Goal: Task Accomplishment & Management: Use online tool/utility

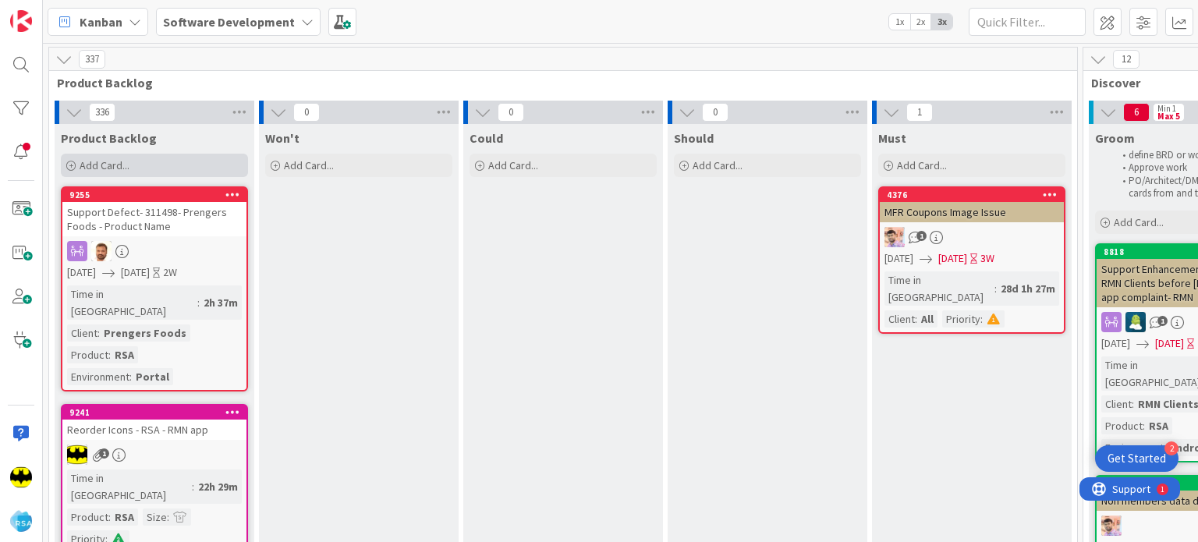
click at [65, 163] on div "Add Card..." at bounding box center [154, 165] width 187 height 23
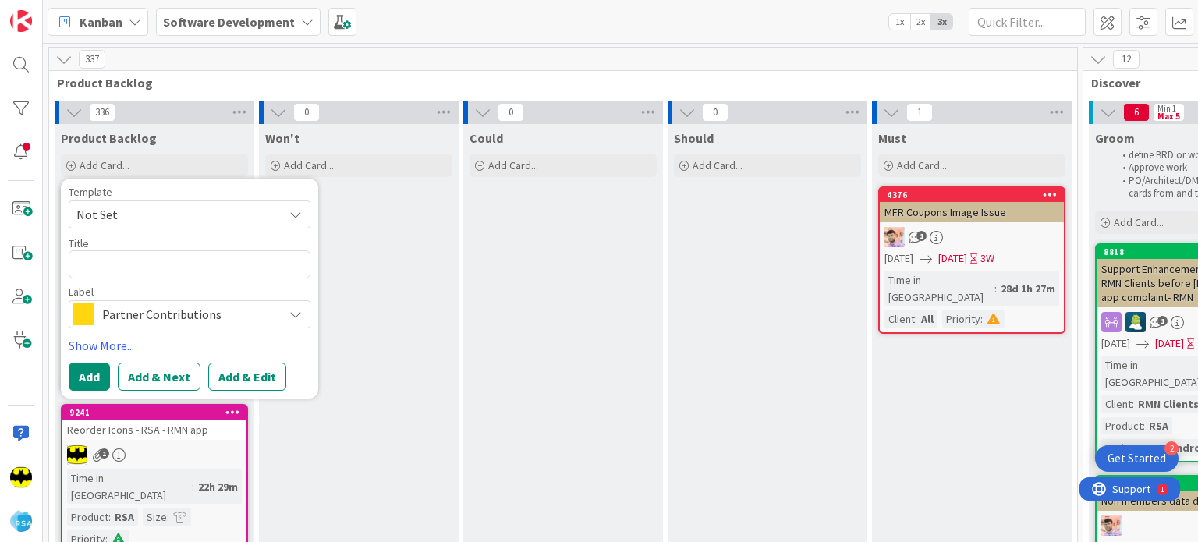
click at [145, 307] on span "Partner Contributions" at bounding box center [188, 314] width 173 height 22
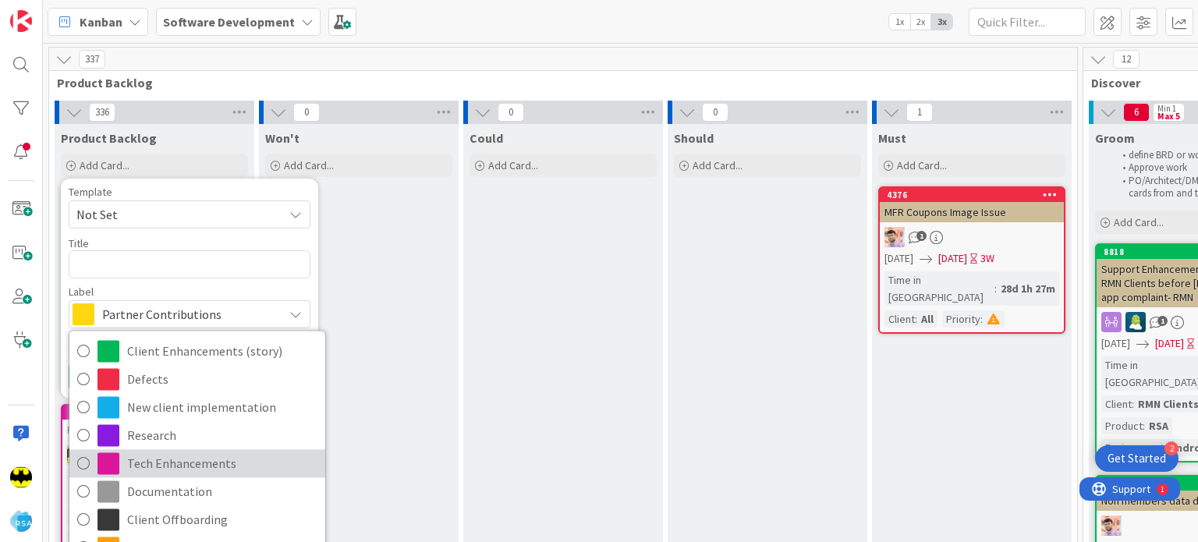
click at [169, 450] on link "Tech Enhancements" at bounding box center [197, 463] width 256 height 28
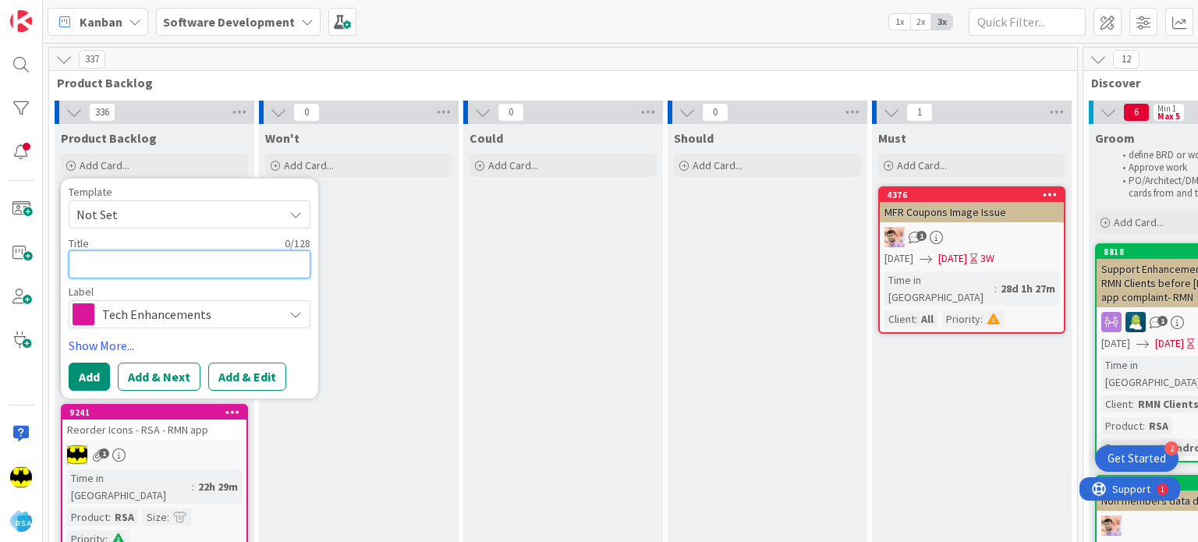
click at [137, 277] on textarea at bounding box center [190, 264] width 242 height 28
paste textarea "My Markets – Store-Specific Mapping for Alliance Coupons"
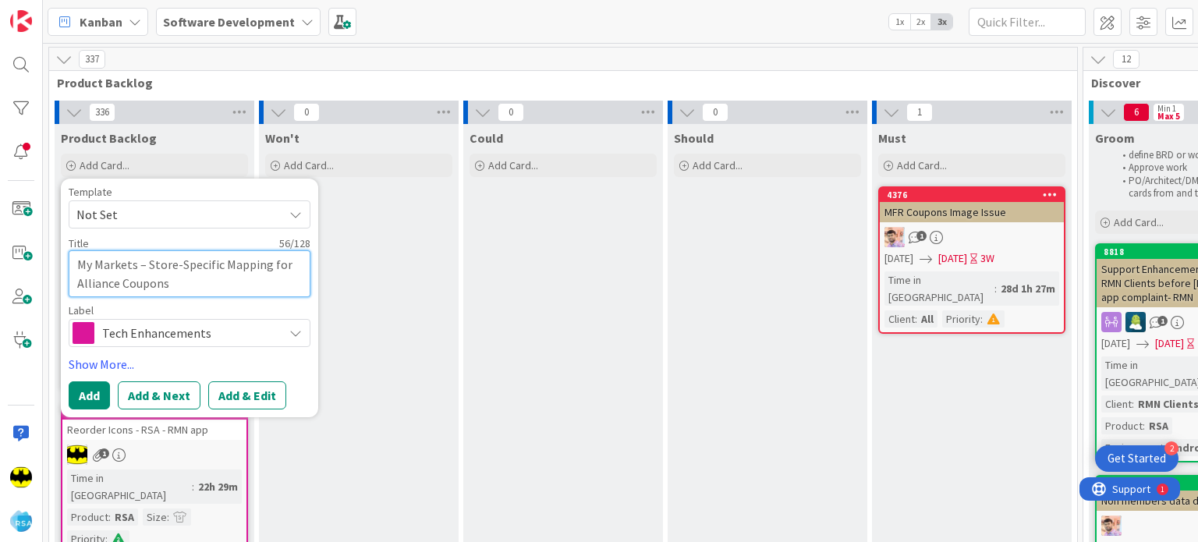
type textarea "x"
type textarea "My Markets – Store-Specific Mapping for Alliance Coupons"
click at [124, 361] on link "Show More..." at bounding box center [190, 364] width 242 height 19
type textarea "x"
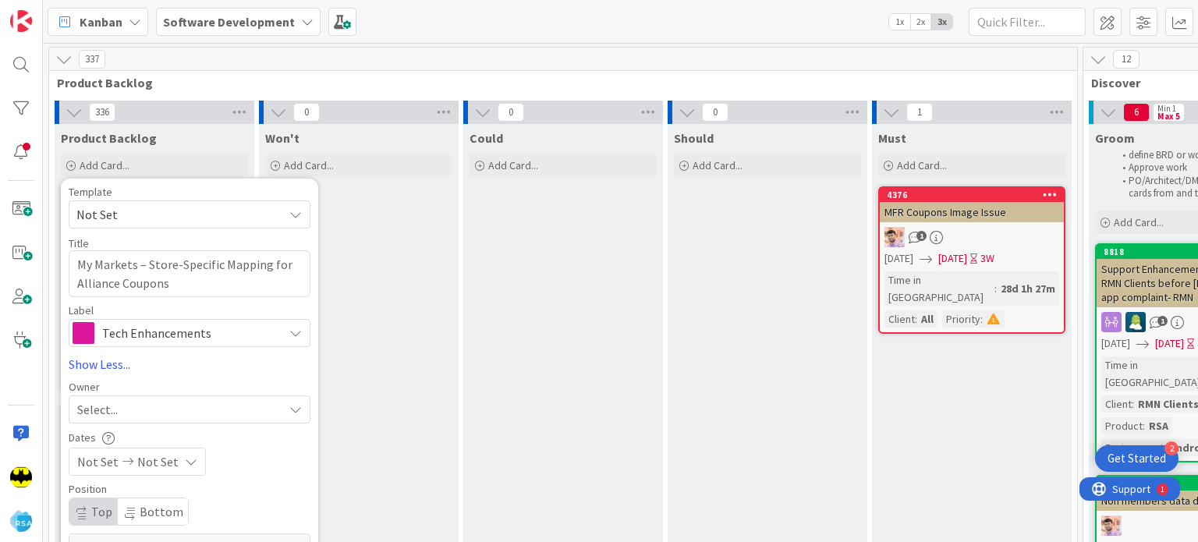
click at [119, 415] on div "Select..." at bounding box center [180, 409] width 206 height 19
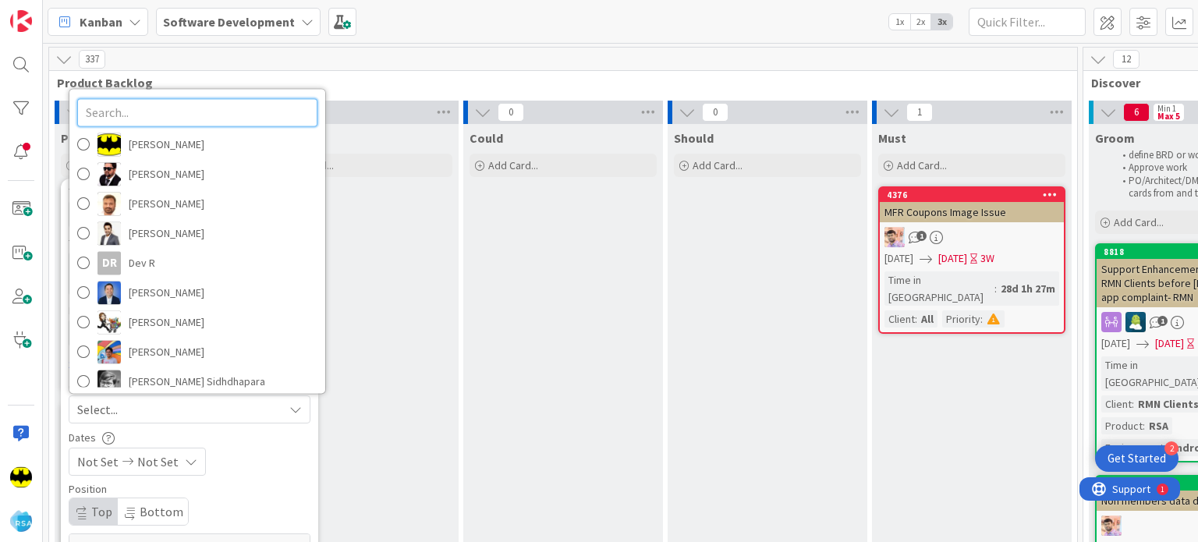
click at [172, 108] on input "text" at bounding box center [197, 112] width 240 height 28
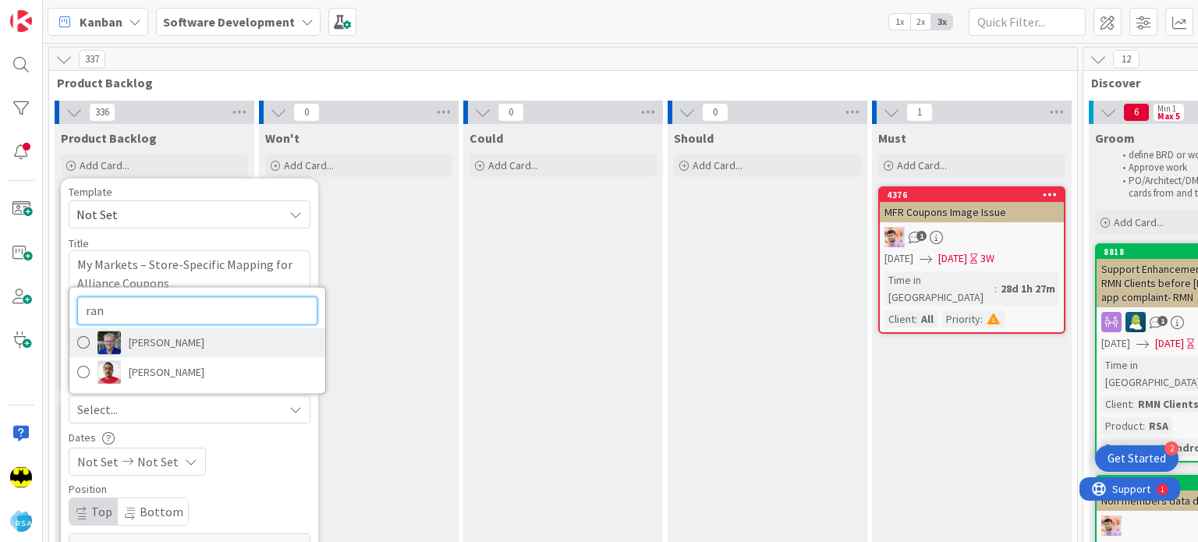
type input "ran"
click at [157, 349] on span "[PERSON_NAME]" at bounding box center [167, 342] width 76 height 23
type textarea "x"
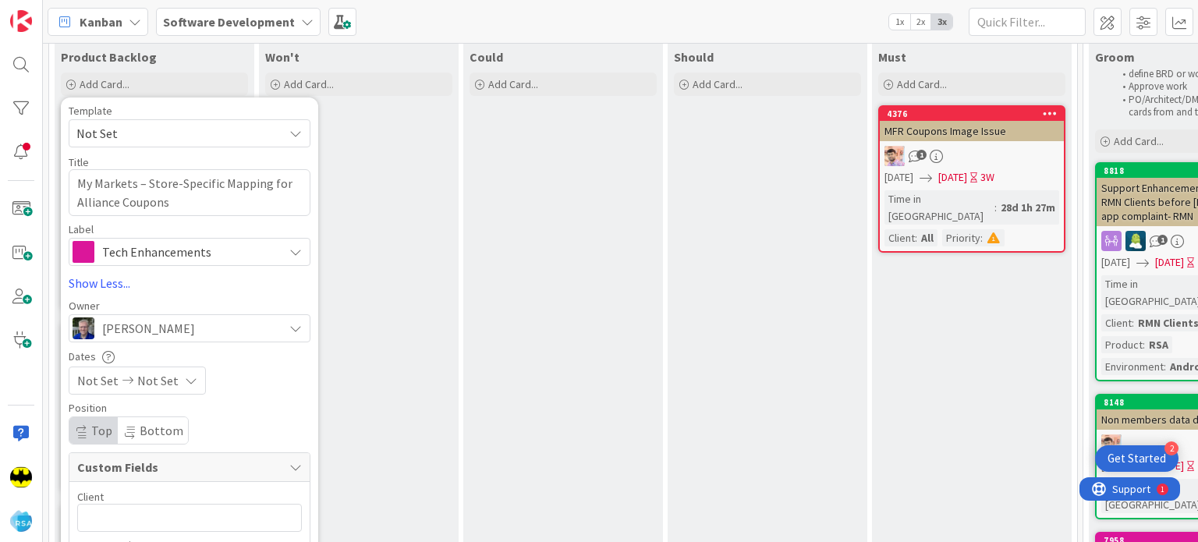
scroll to position [215, 0]
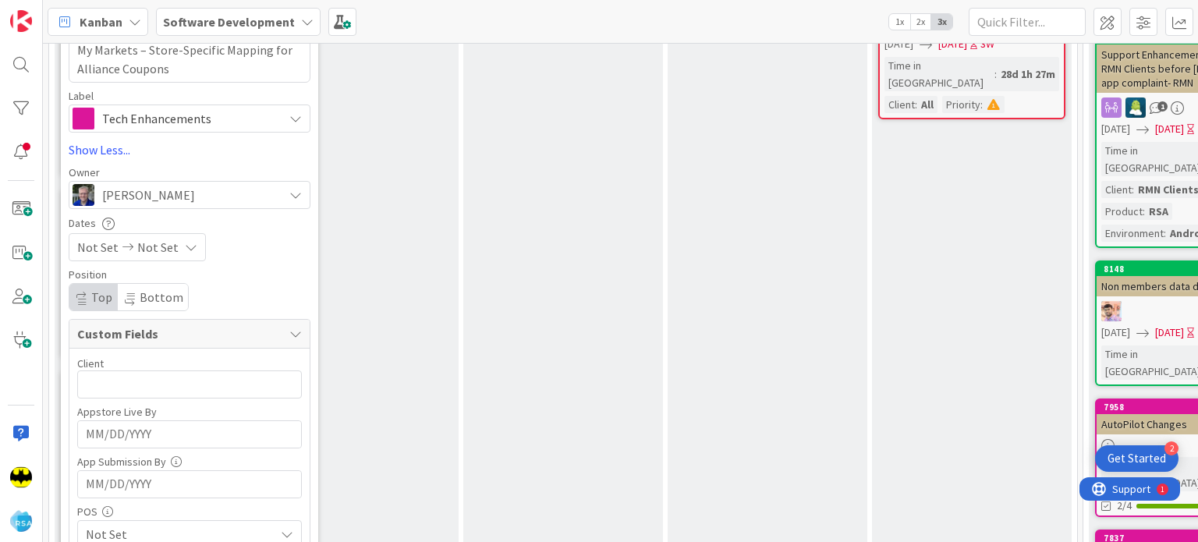
click at [108, 255] on span "Not Set" at bounding box center [97, 247] width 41 height 19
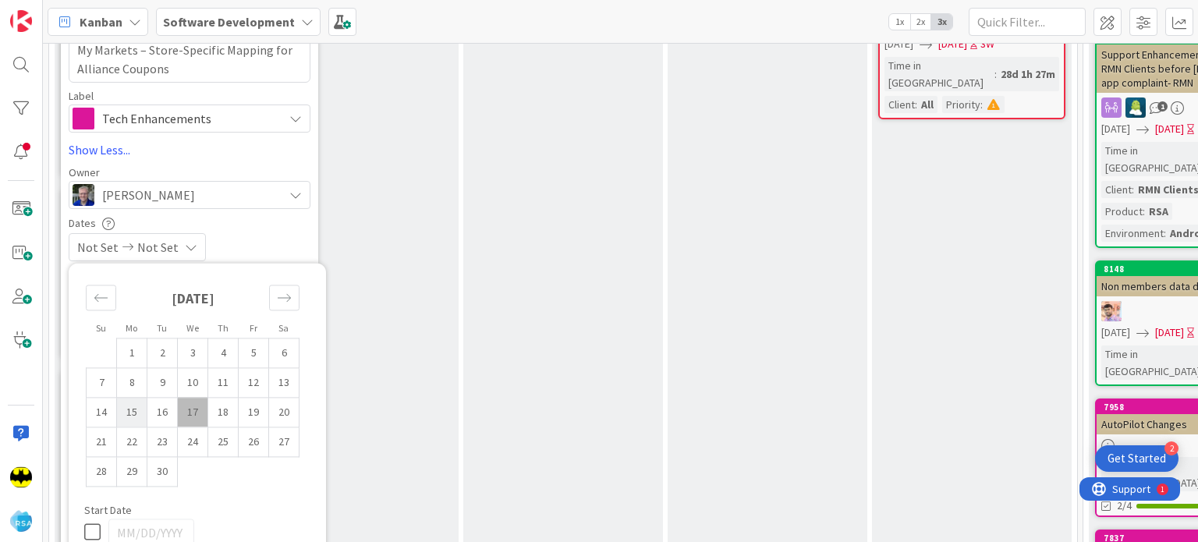
click at [139, 409] on td "15" at bounding box center [132, 412] width 30 height 30
type input "[DATE]"
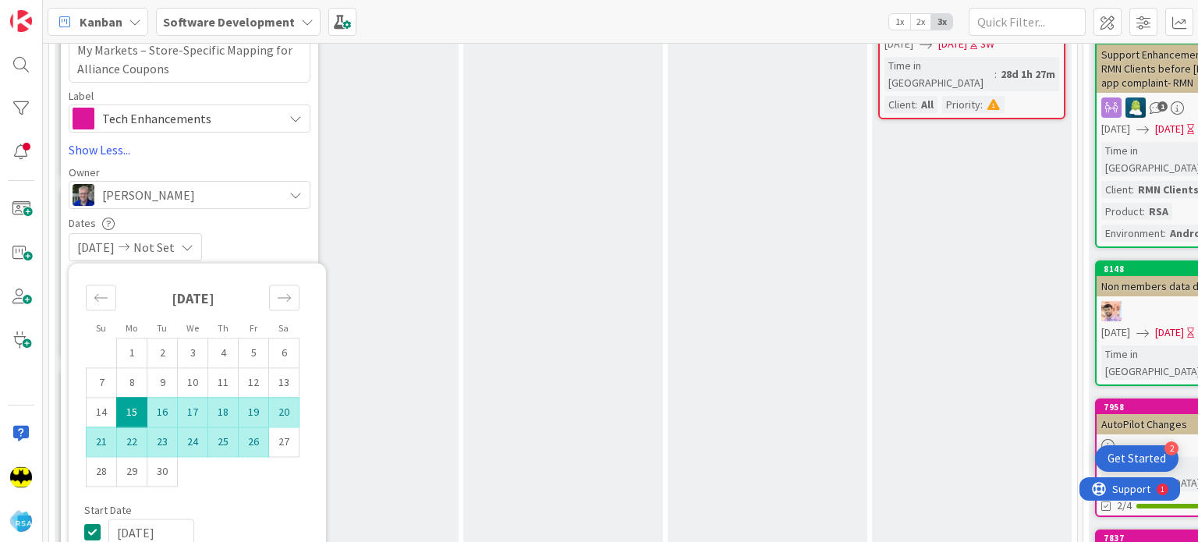
type textarea "x"
click at [257, 436] on td "26" at bounding box center [254, 442] width 30 height 30
type input "[DATE]"
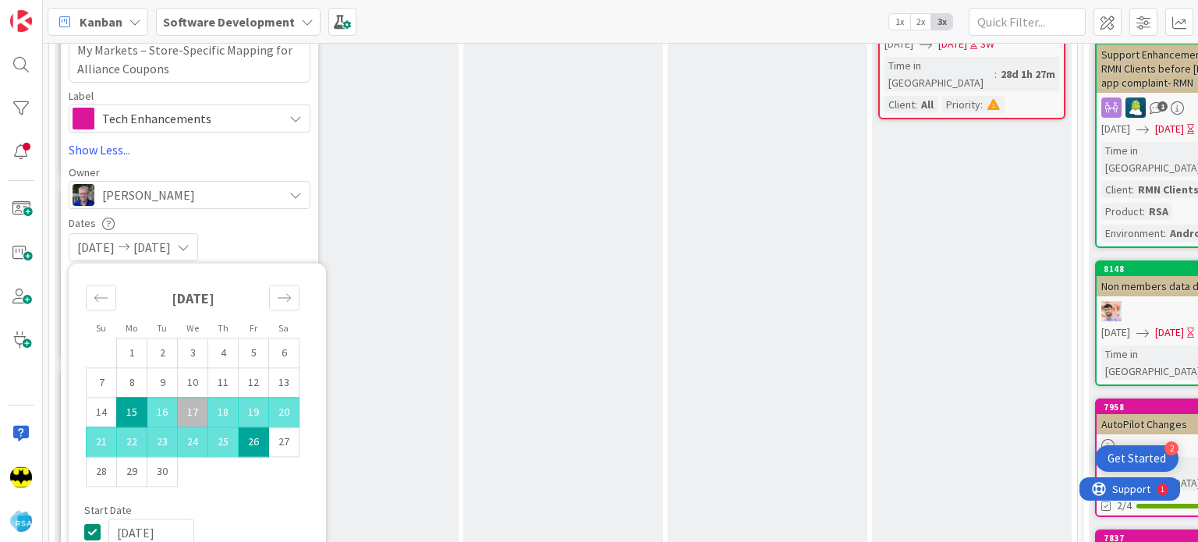
click at [243, 239] on div "[DATE] [DATE]" at bounding box center [190, 247] width 242 height 28
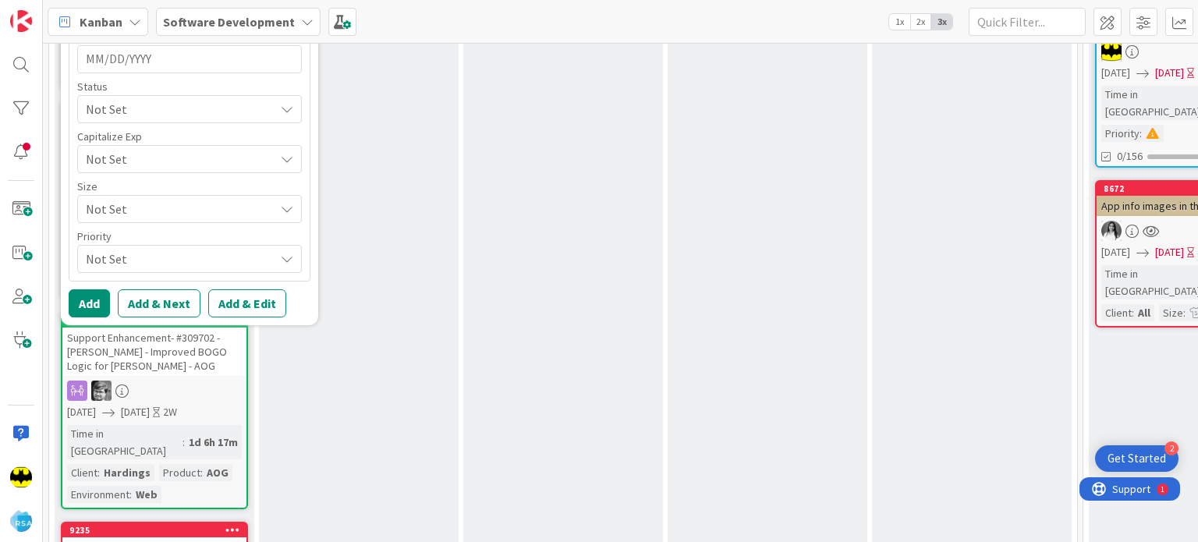
scroll to position [892, 0]
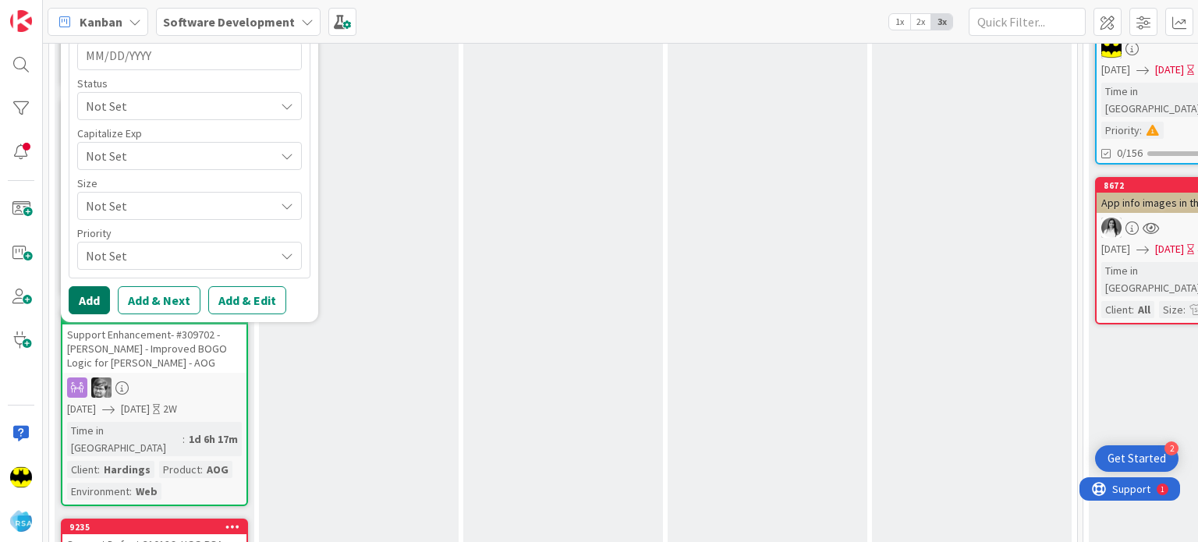
click at [99, 296] on button "Add" at bounding box center [89, 300] width 41 height 28
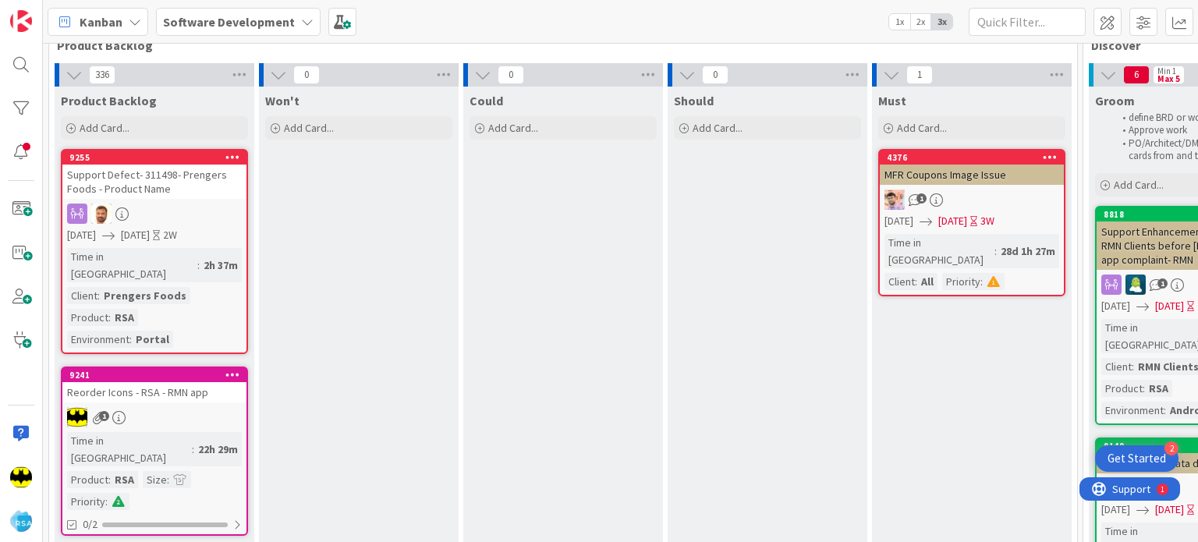
scroll to position [0, 0]
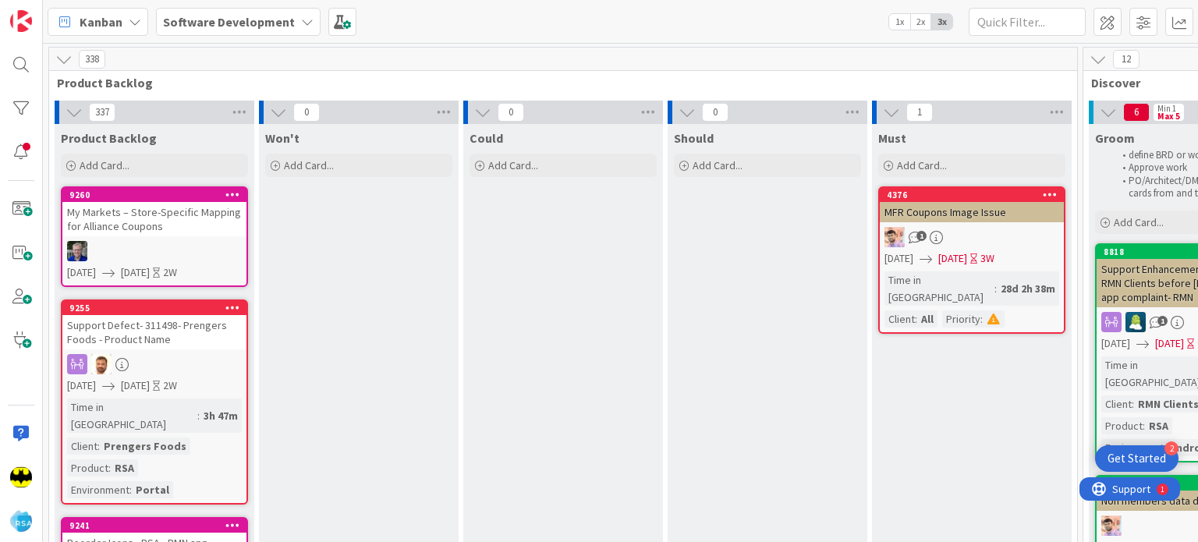
click at [151, 241] on div at bounding box center [154, 251] width 184 height 20
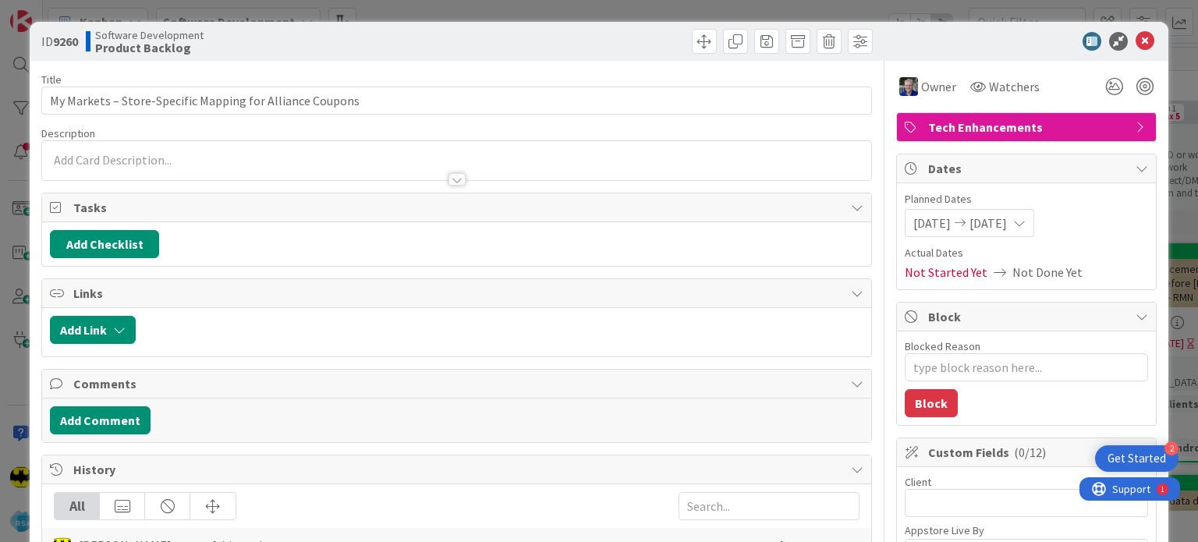
click at [236, 159] on p at bounding box center [456, 160] width 813 height 18
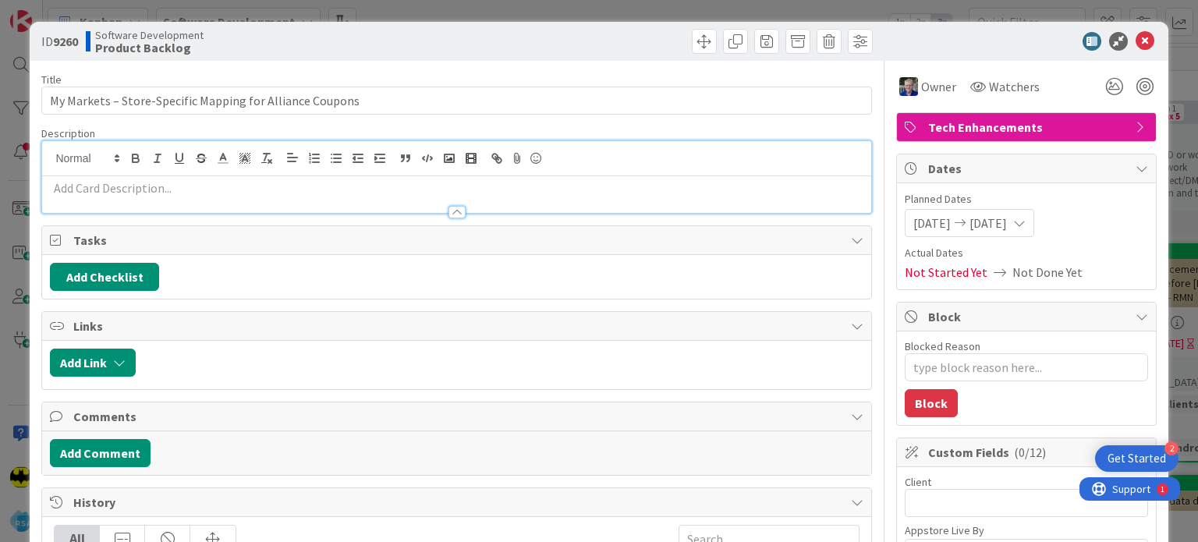
click at [219, 186] on p at bounding box center [456, 188] width 813 height 18
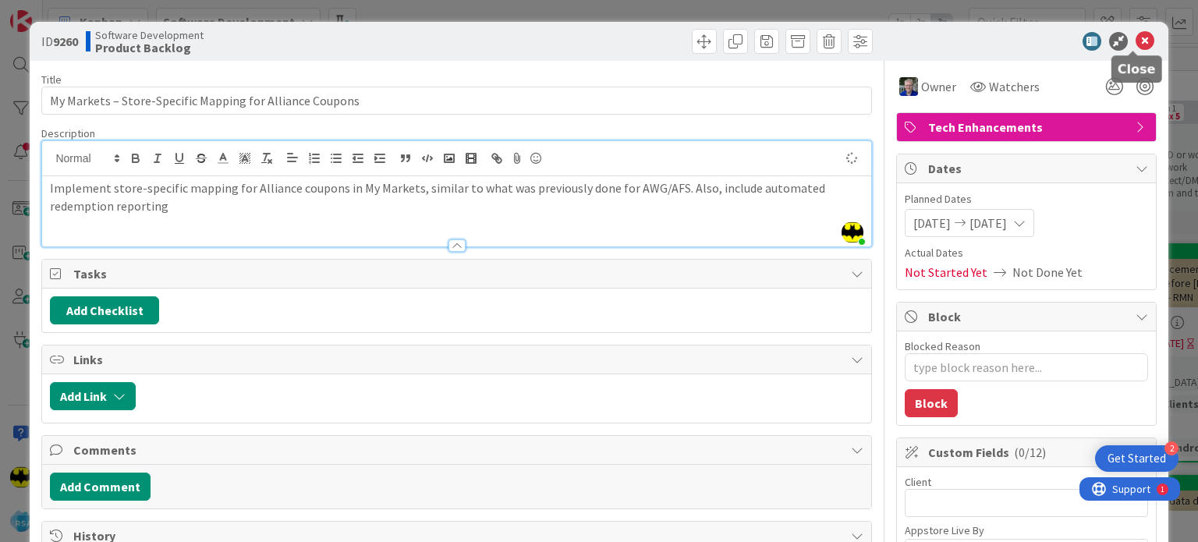
click at [1136, 38] on icon at bounding box center [1145, 41] width 19 height 19
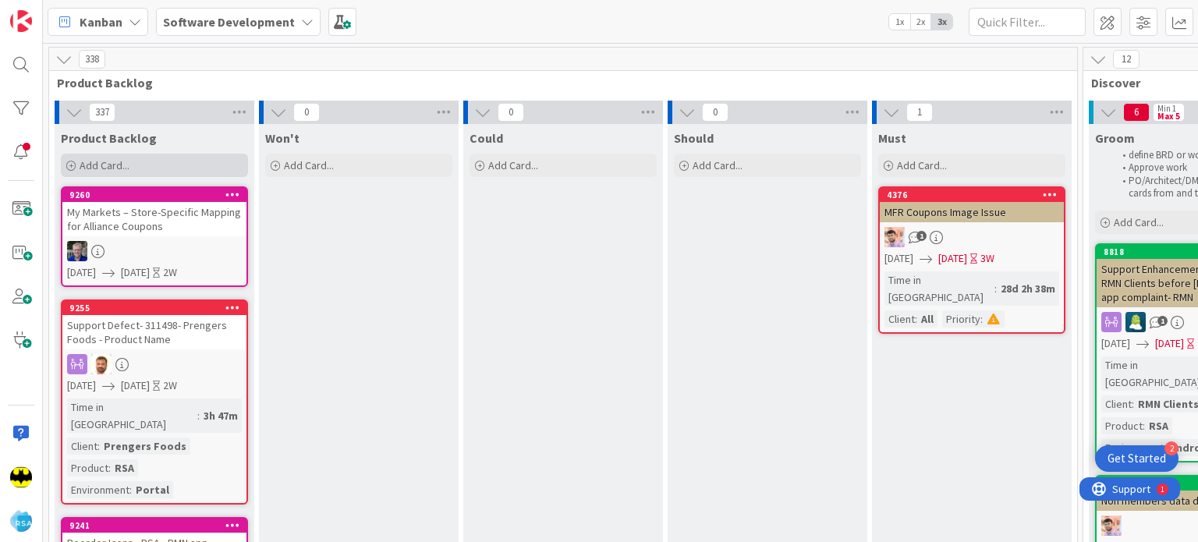
click at [68, 158] on div "Add Card..." at bounding box center [154, 165] width 187 height 23
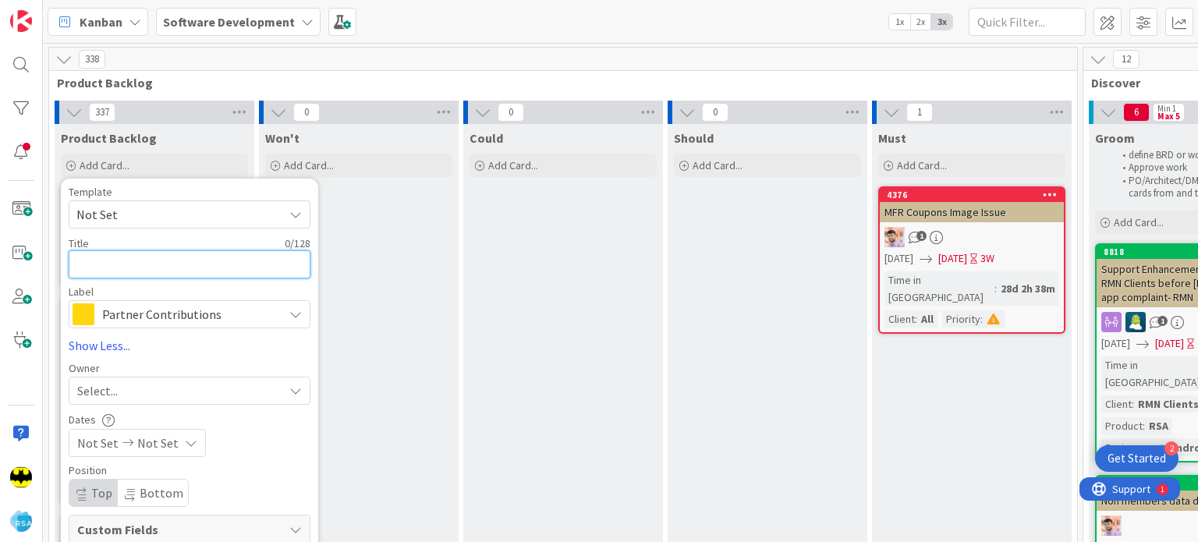
paste textarea "Hardings Gift Shop Storefront"
type textarea "x"
type textarea "Hardings Gift Shop Storefront"
click at [159, 322] on span "Partner Contributions" at bounding box center [188, 314] width 173 height 22
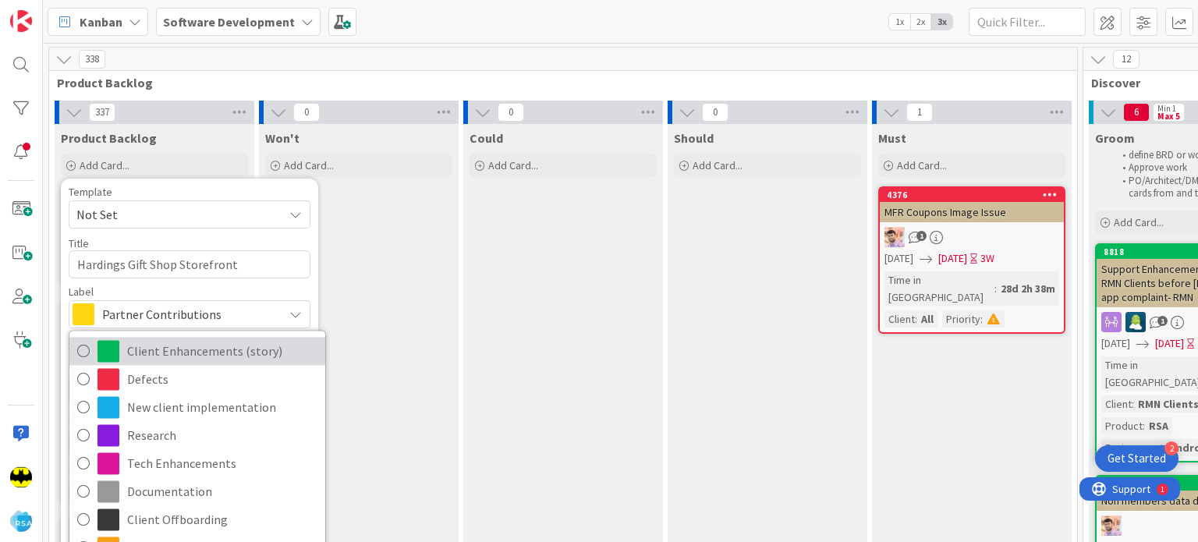
click at [186, 360] on span "Client Enhancements (story)" at bounding box center [222, 350] width 190 height 23
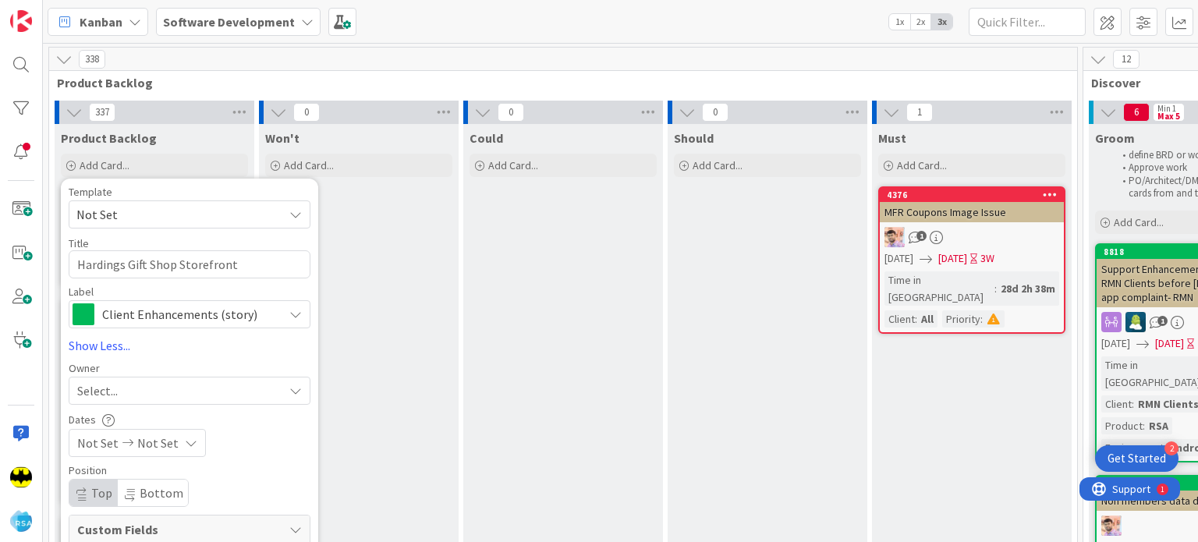
click at [144, 396] on div "Select..." at bounding box center [180, 390] width 206 height 19
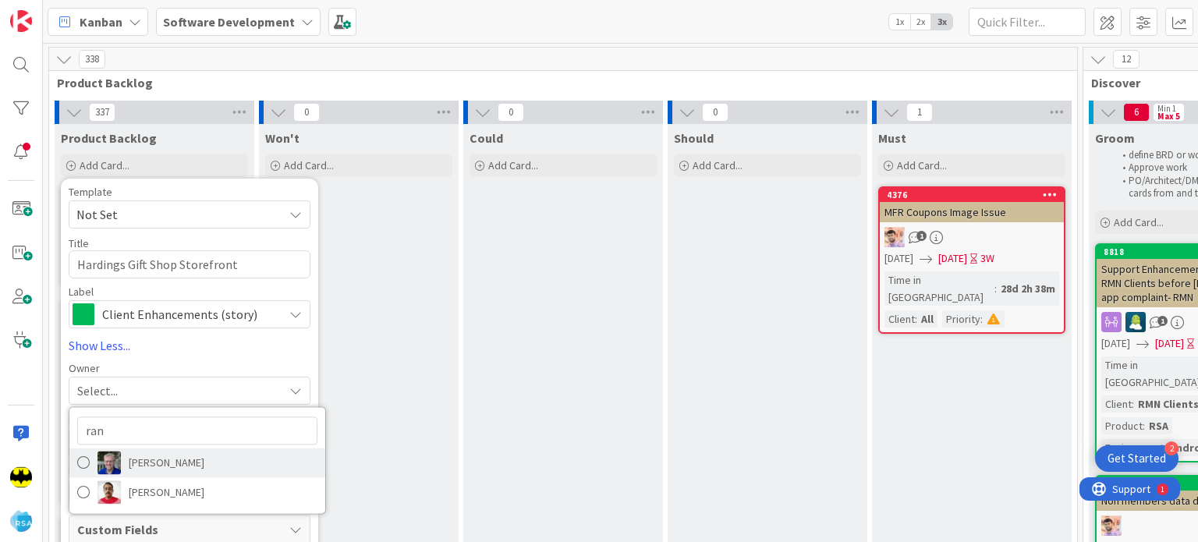
click at [140, 453] on span "[PERSON_NAME]" at bounding box center [167, 462] width 76 height 23
type textarea "x"
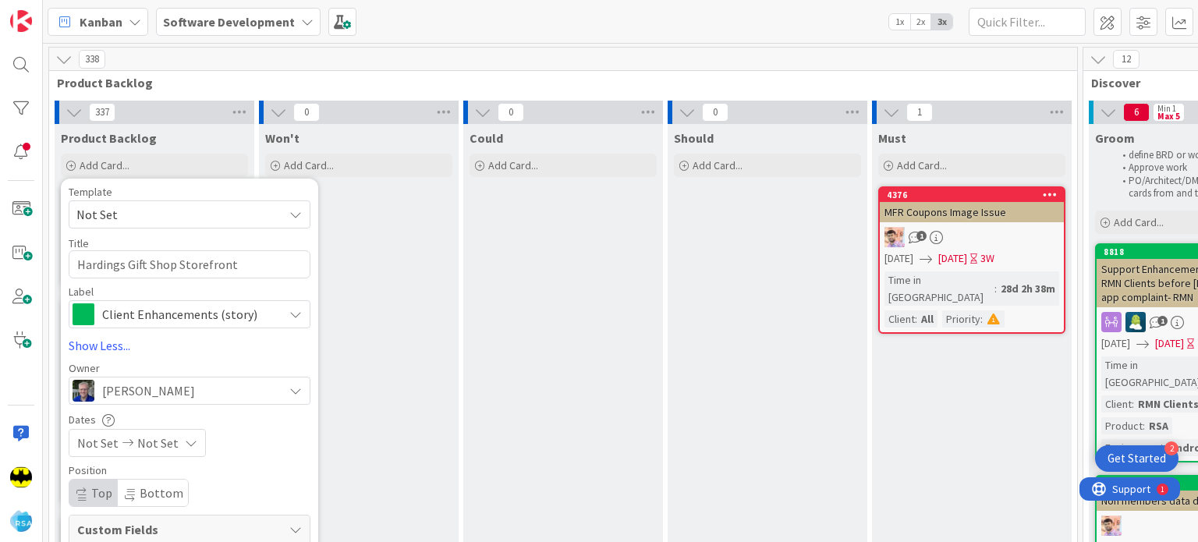
click at [106, 448] on span "Not Set" at bounding box center [97, 443] width 41 height 19
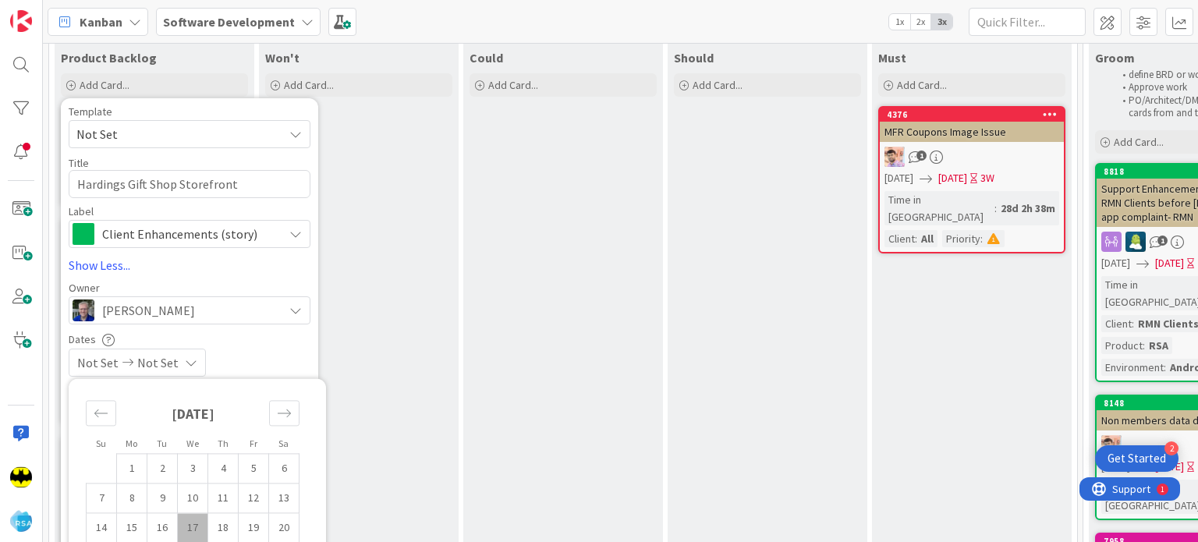
scroll to position [84, 0]
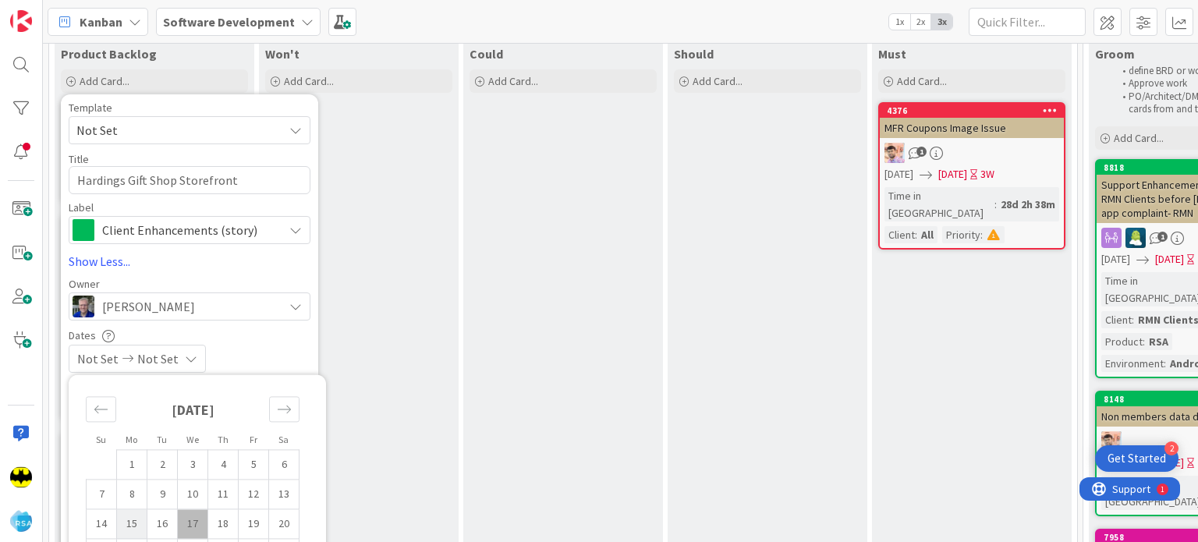
click at [131, 525] on td "15" at bounding box center [132, 524] width 30 height 30
type input "[DATE]"
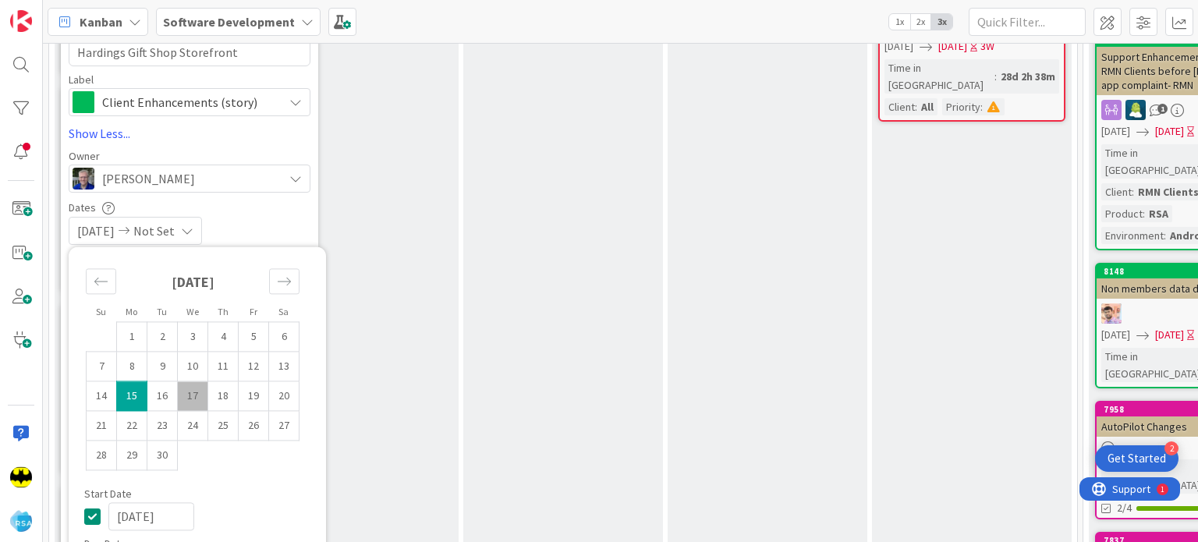
type textarea "x"
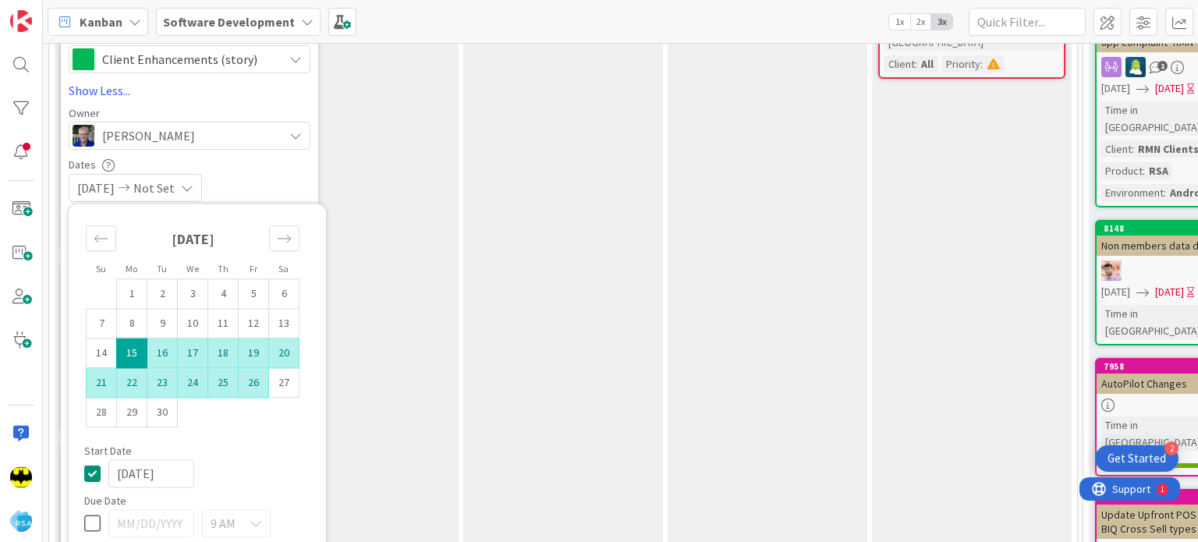
click at [253, 375] on td "26" at bounding box center [254, 383] width 30 height 30
type input "[DATE]"
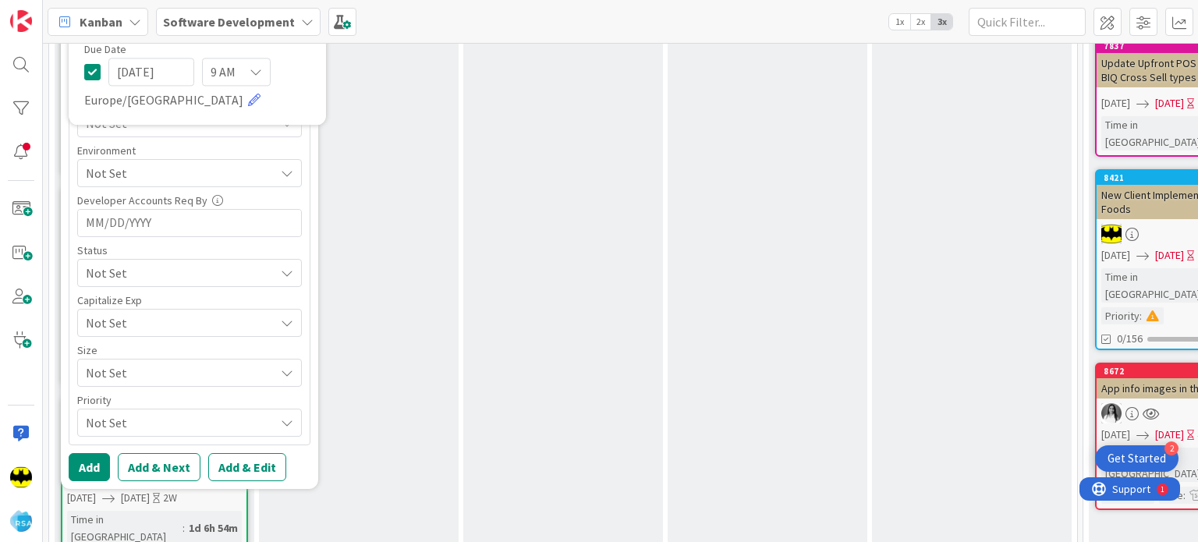
scroll to position [746, 0]
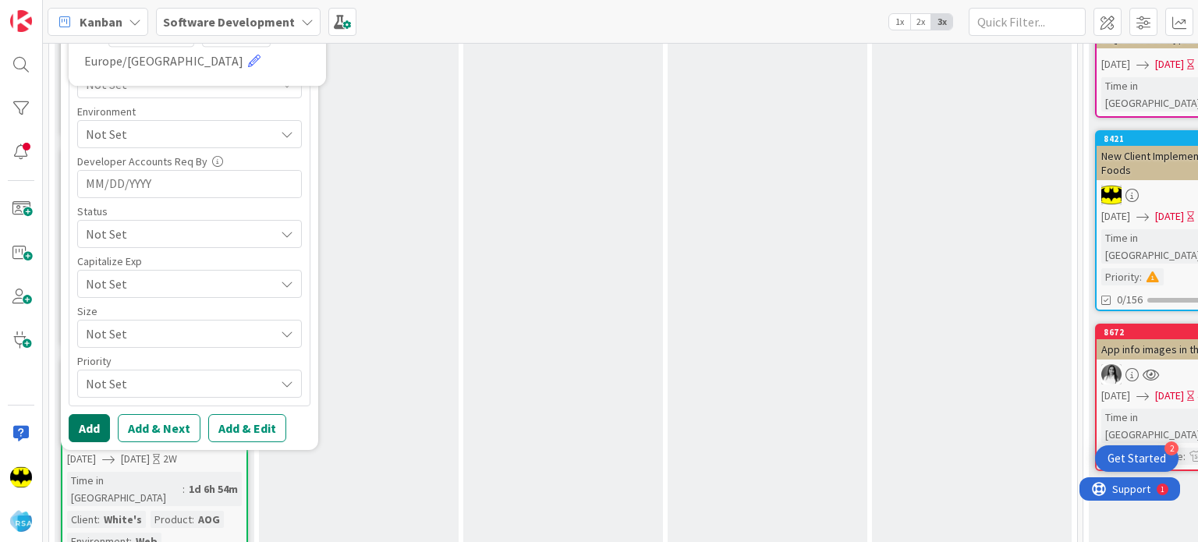
click at [84, 417] on button "Add" at bounding box center [89, 428] width 41 height 28
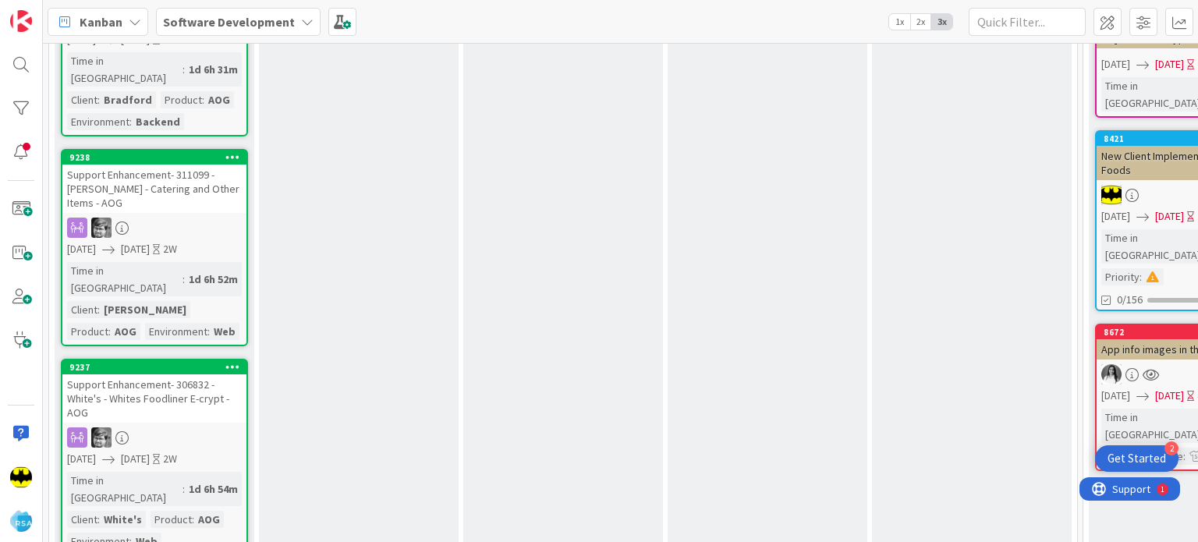
scroll to position [0, 0]
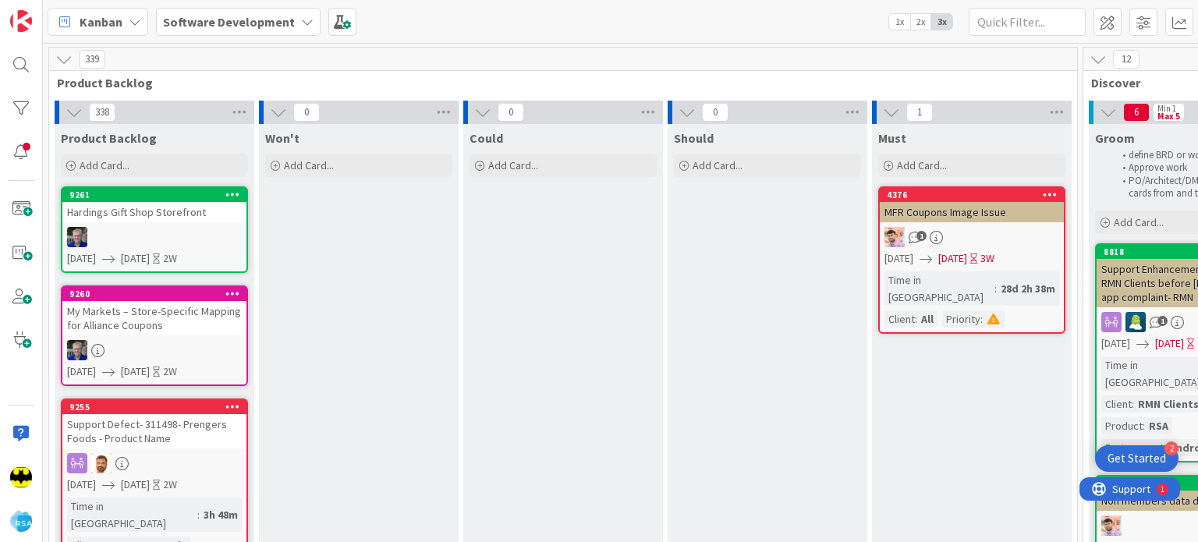
click at [189, 227] on div at bounding box center [154, 237] width 184 height 20
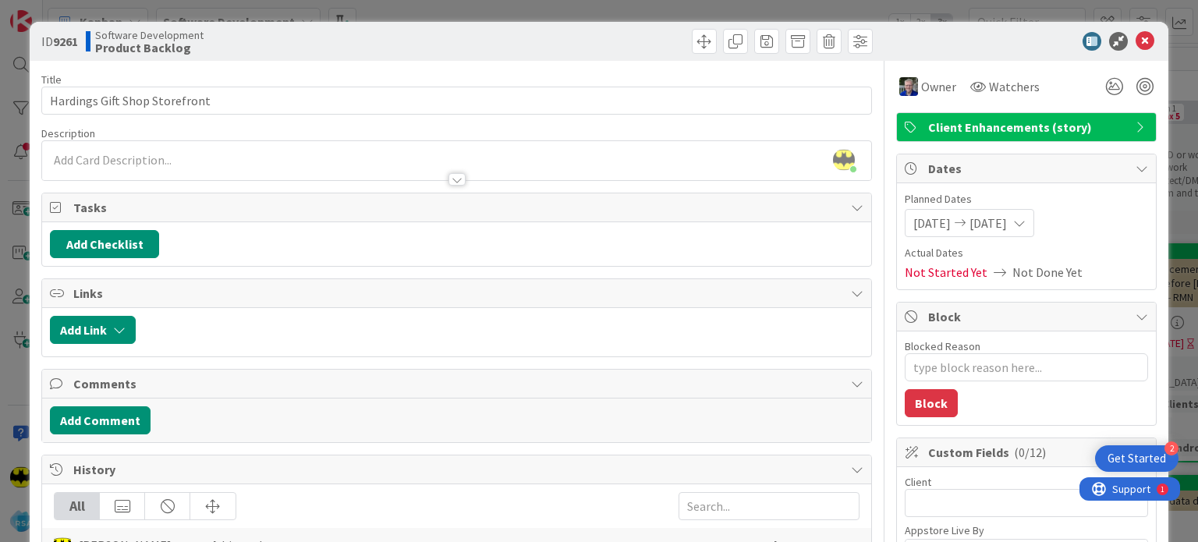
click at [275, 166] on div at bounding box center [456, 172] width 828 height 16
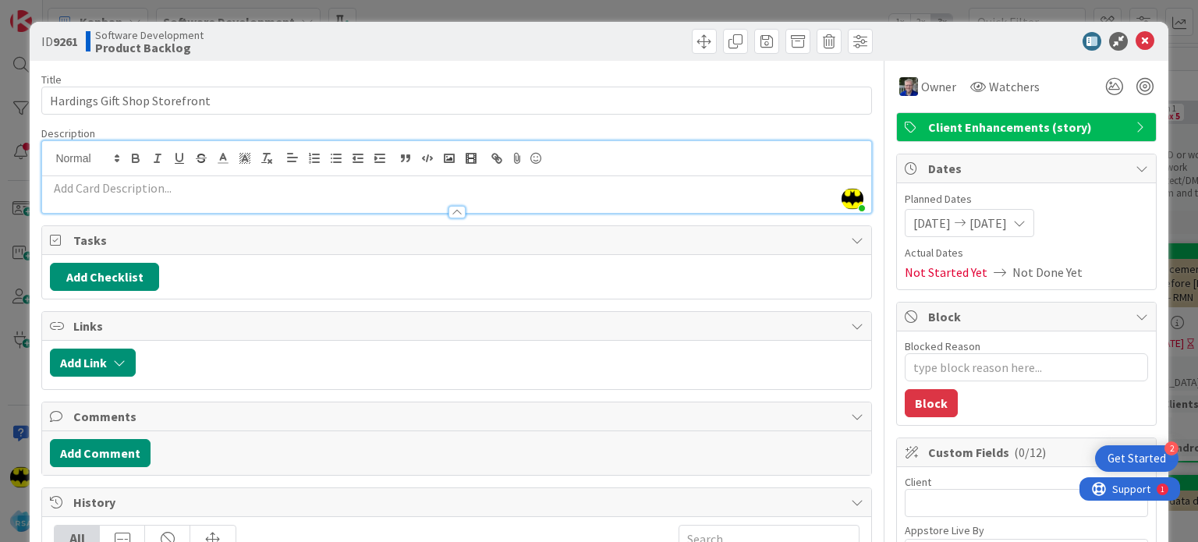
click at [261, 197] on div at bounding box center [456, 205] width 828 height 16
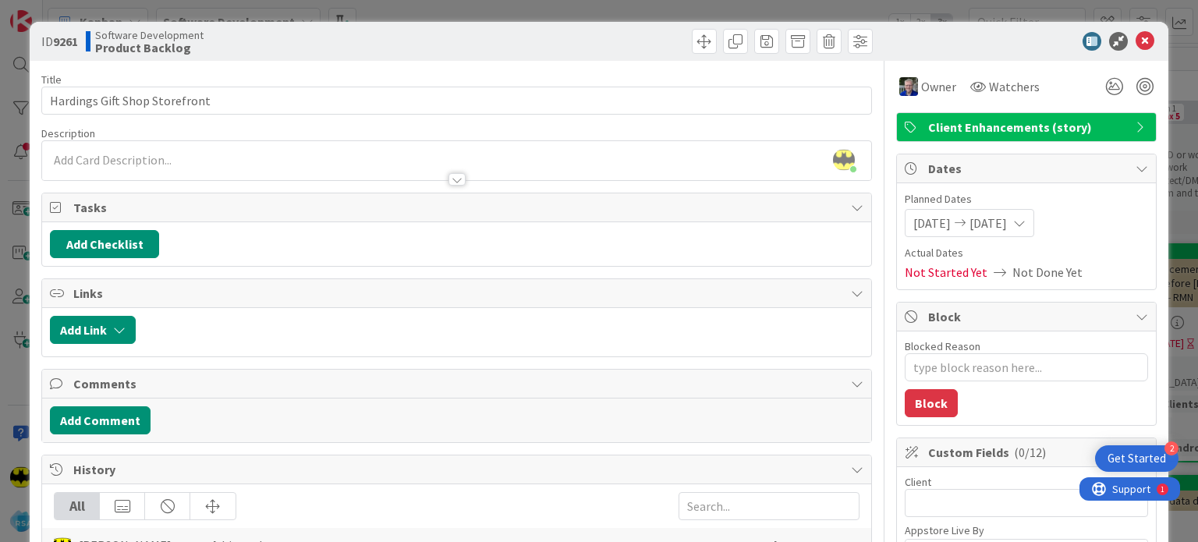
click at [254, 158] on p at bounding box center [456, 160] width 813 height 18
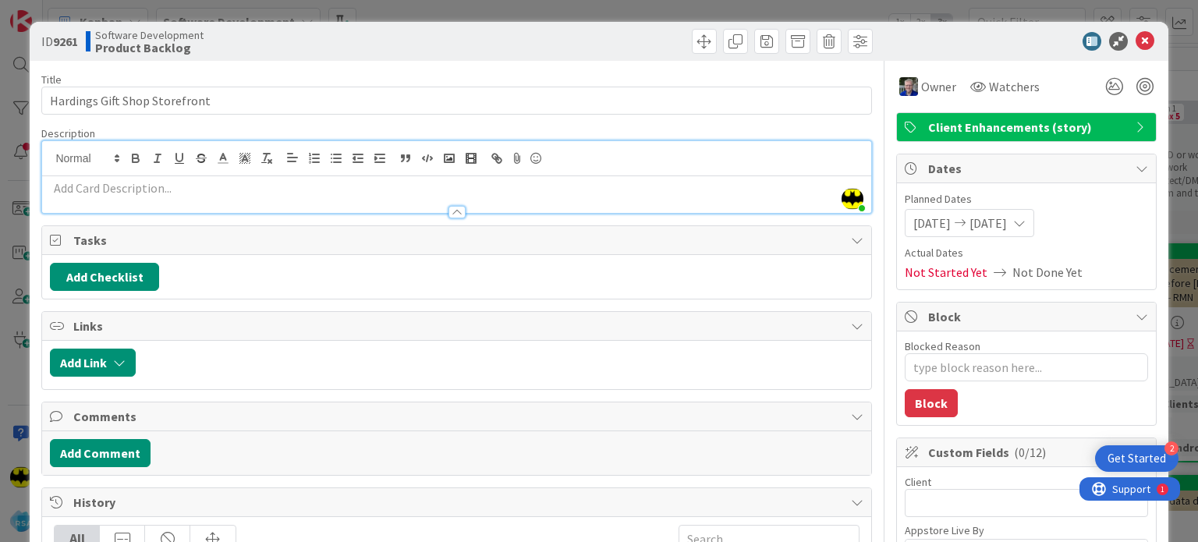
click at [244, 183] on p at bounding box center [456, 188] width 813 height 18
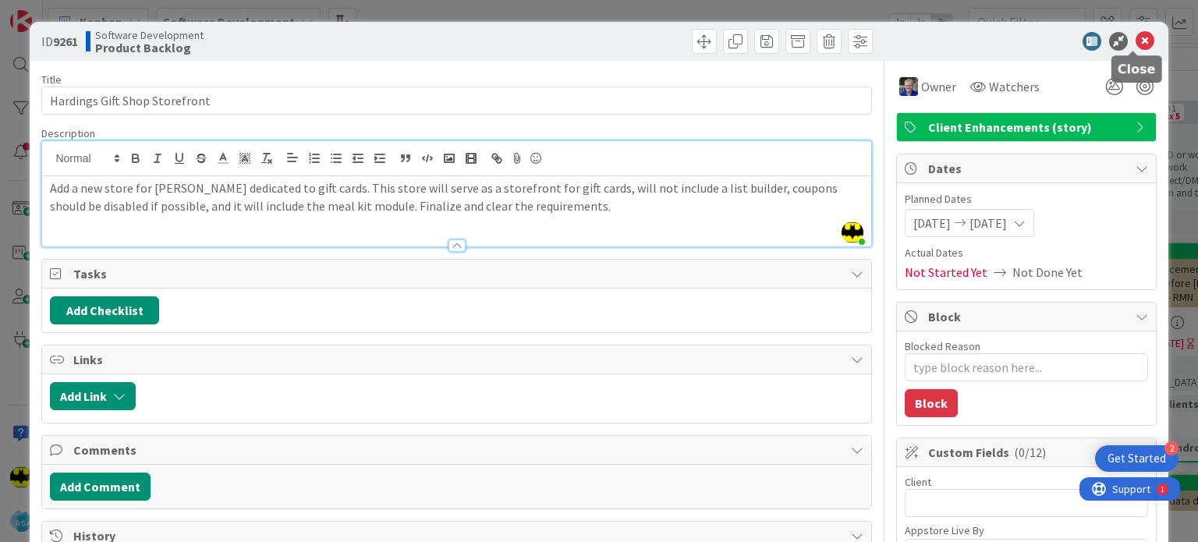
click at [1136, 37] on icon at bounding box center [1145, 41] width 19 height 19
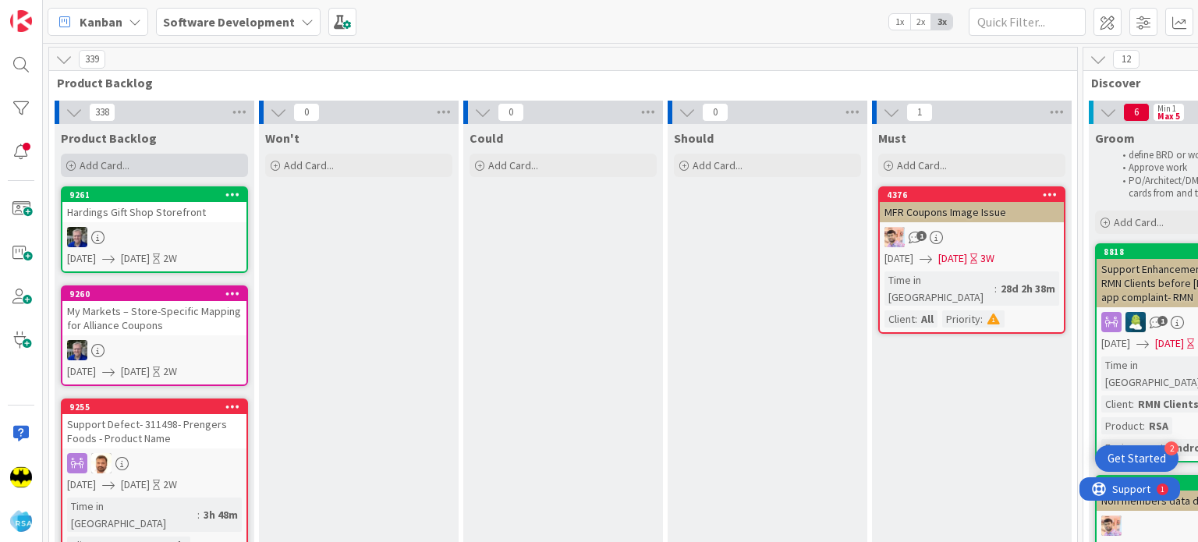
click at [73, 166] on icon at bounding box center [70, 165] width 9 height 9
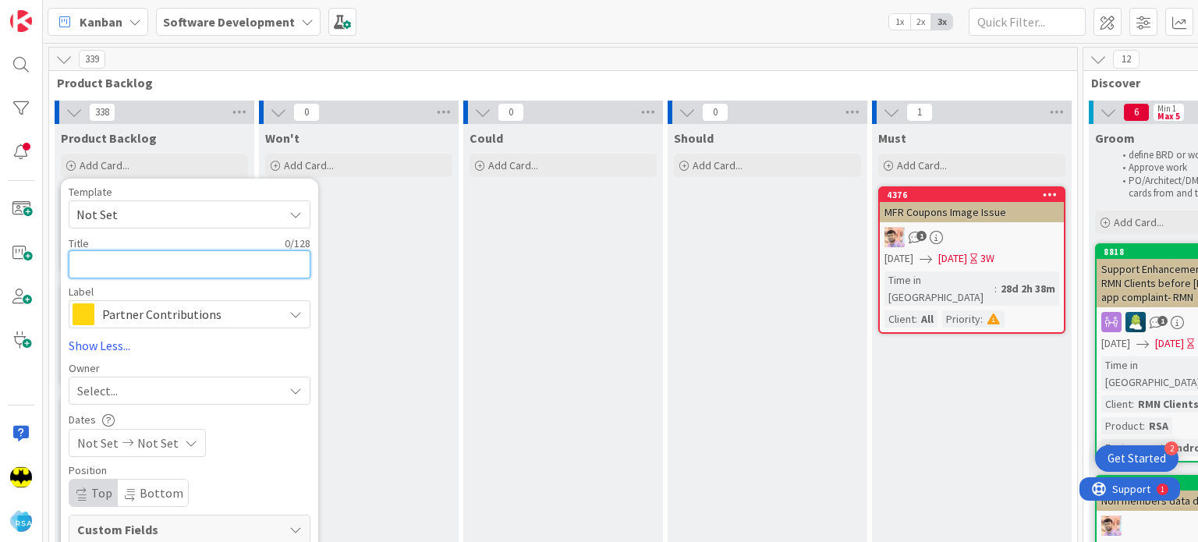
paste textarea "Marg’s Multi-Limit Enhancement"
type textarea "x"
type textarea "Marg’s Multi-Limit Enhancement"
click at [156, 307] on span "Partner Contributions" at bounding box center [188, 314] width 173 height 22
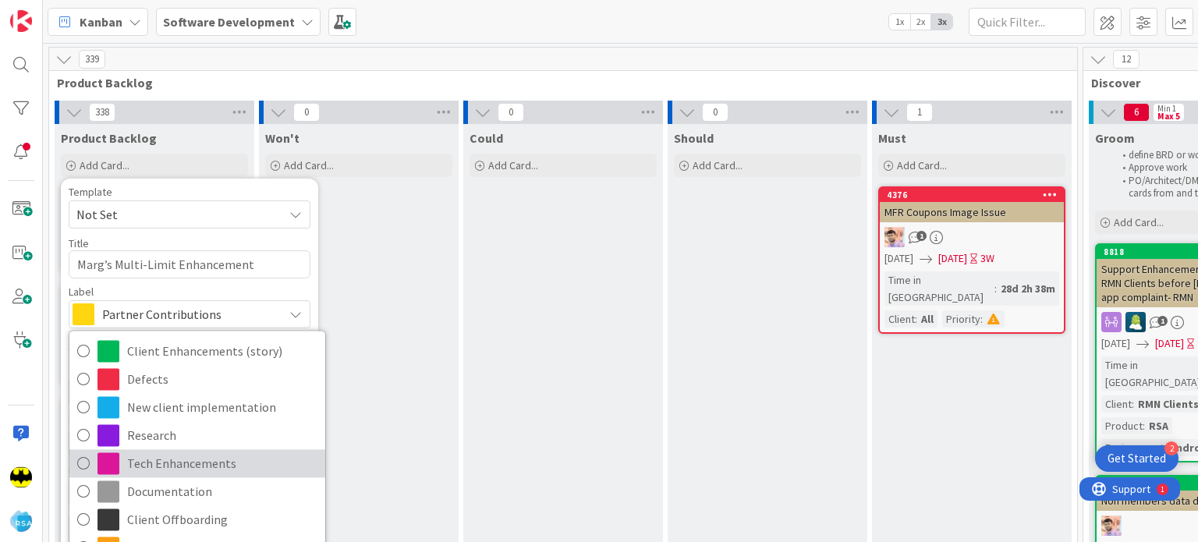
click at [192, 472] on span "Tech Enhancements" at bounding box center [222, 463] width 190 height 23
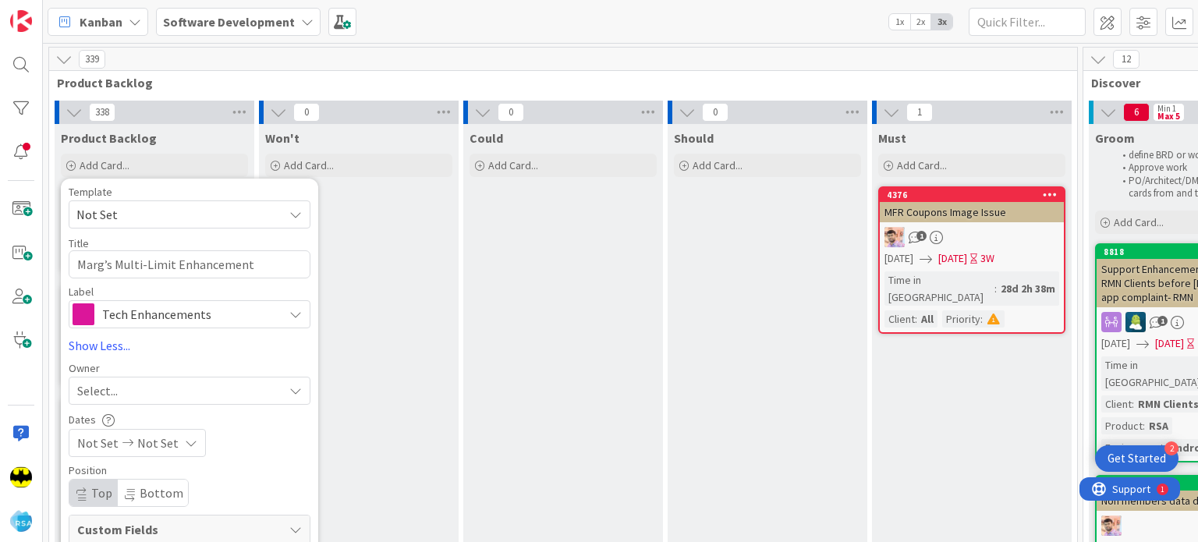
click at [140, 388] on div "Select..." at bounding box center [180, 390] width 206 height 19
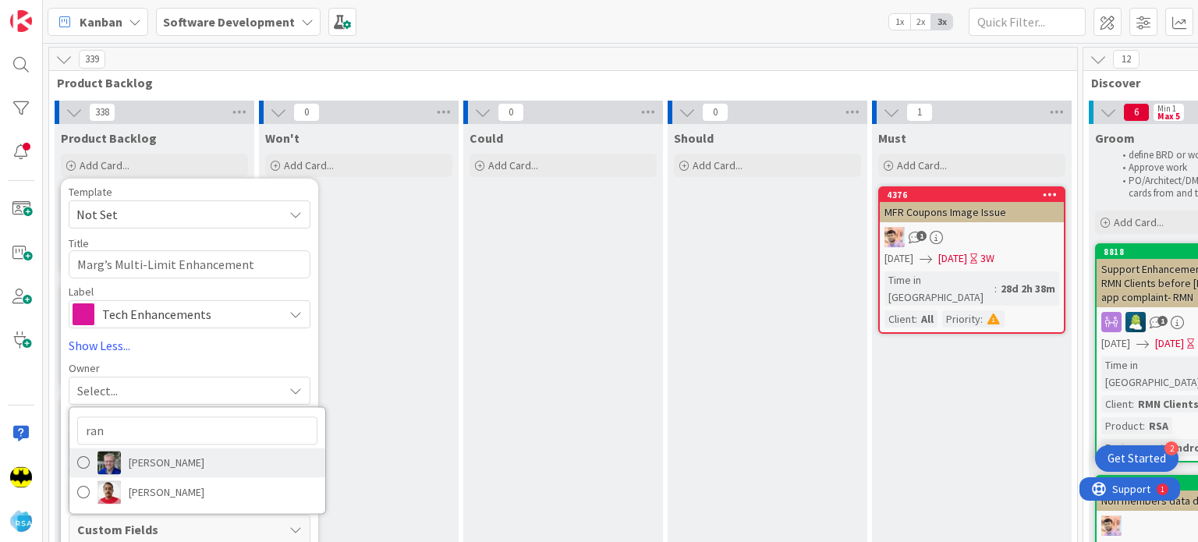
click at [156, 461] on span "[PERSON_NAME]" at bounding box center [167, 462] width 76 height 23
type textarea "x"
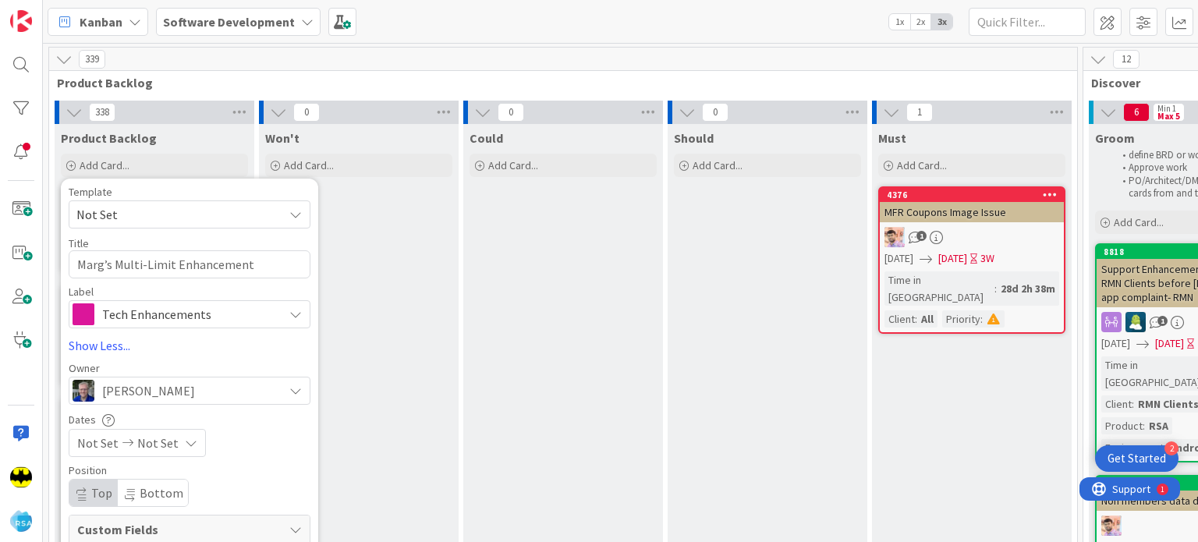
click at [102, 437] on span "Not Set" at bounding box center [97, 443] width 41 height 19
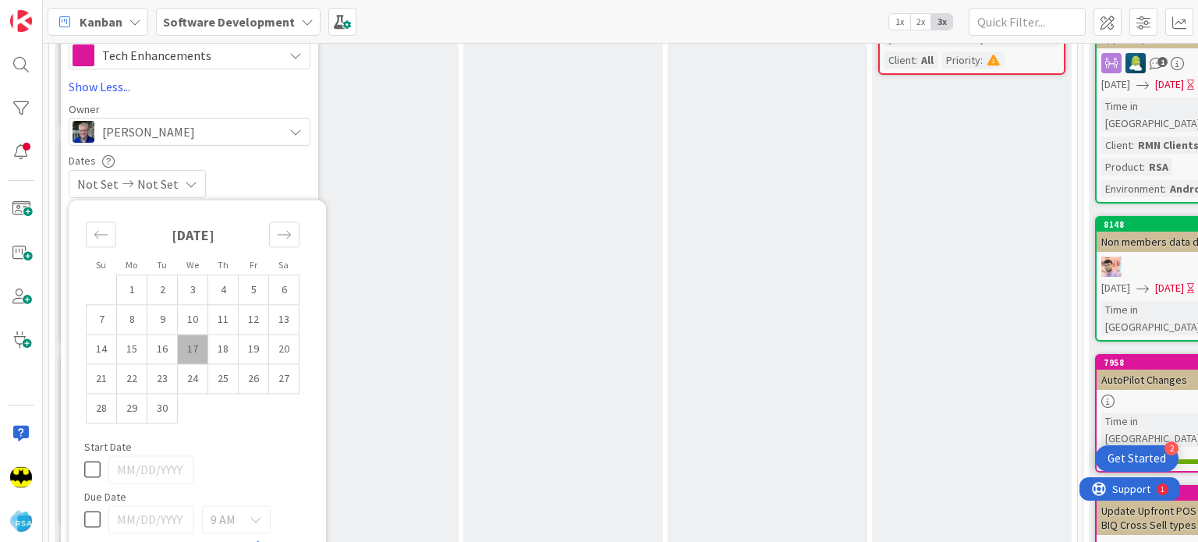
scroll to position [259, 0]
click at [129, 355] on td "15" at bounding box center [132, 350] width 30 height 30
type input "[DATE]"
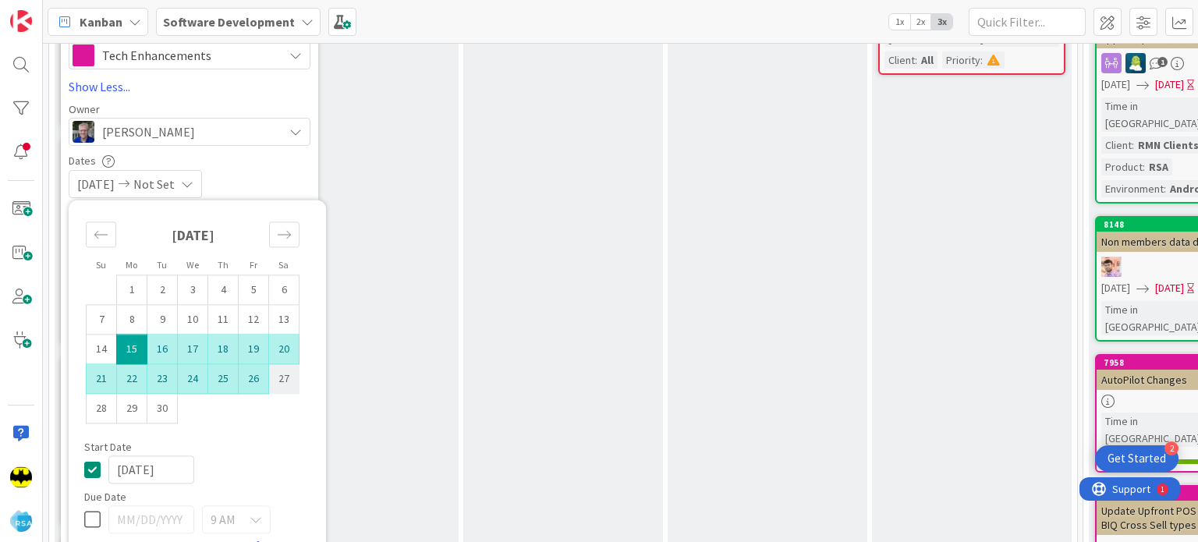
type textarea "x"
click at [259, 386] on td "26" at bounding box center [254, 379] width 30 height 30
type input "[DATE]"
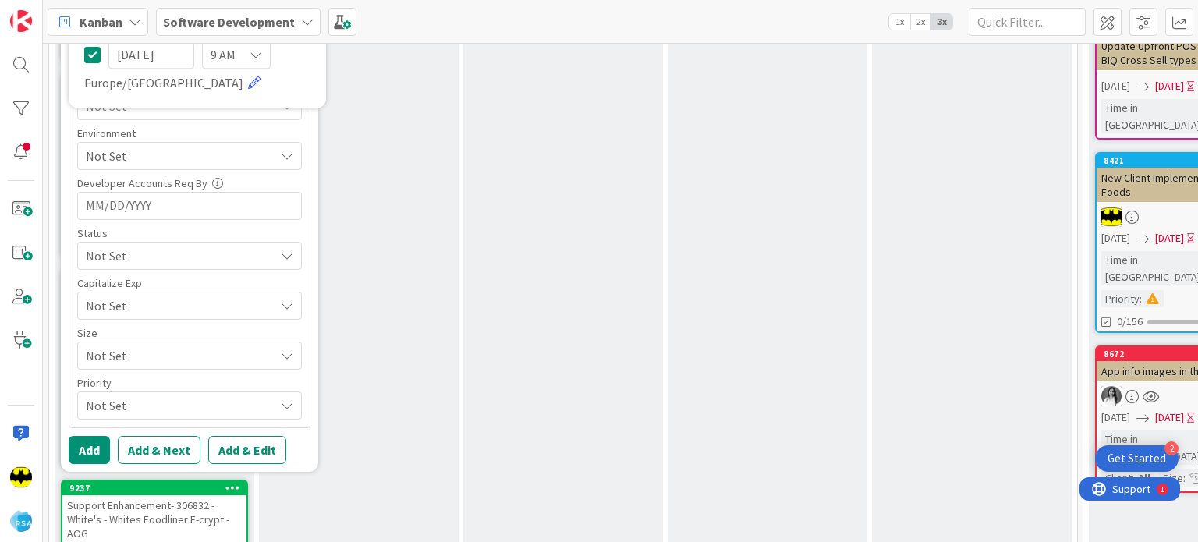
scroll to position [739, 0]
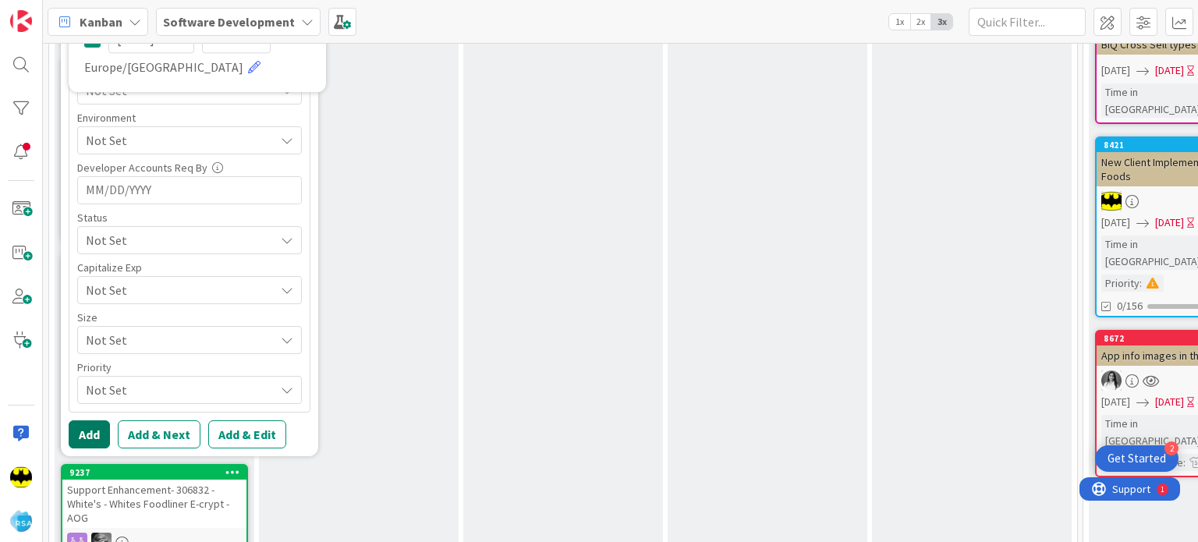
click at [79, 435] on button "Add" at bounding box center [89, 434] width 41 height 28
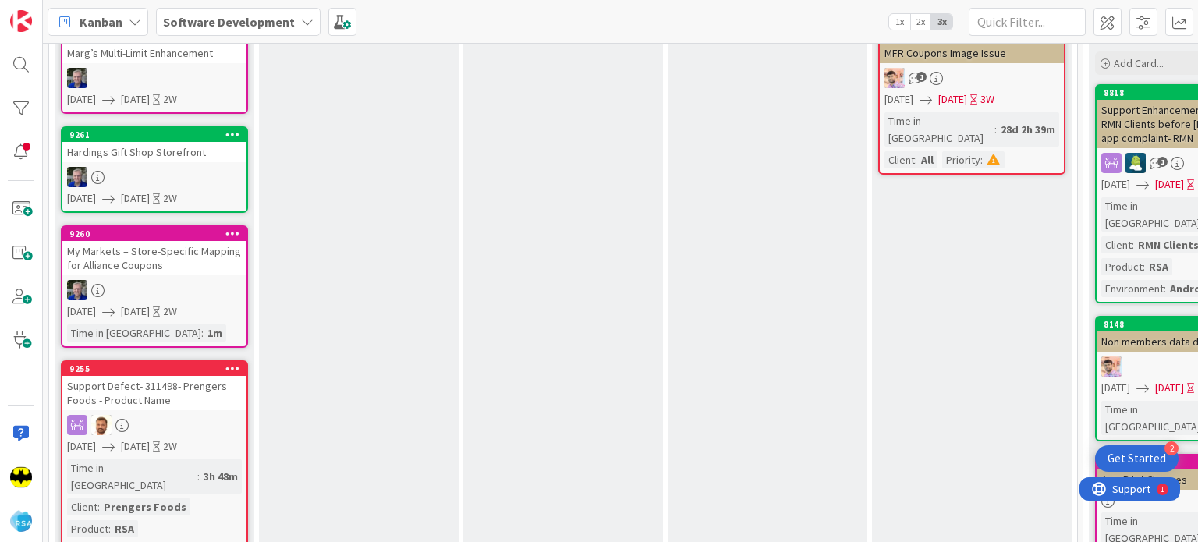
scroll to position [0, 0]
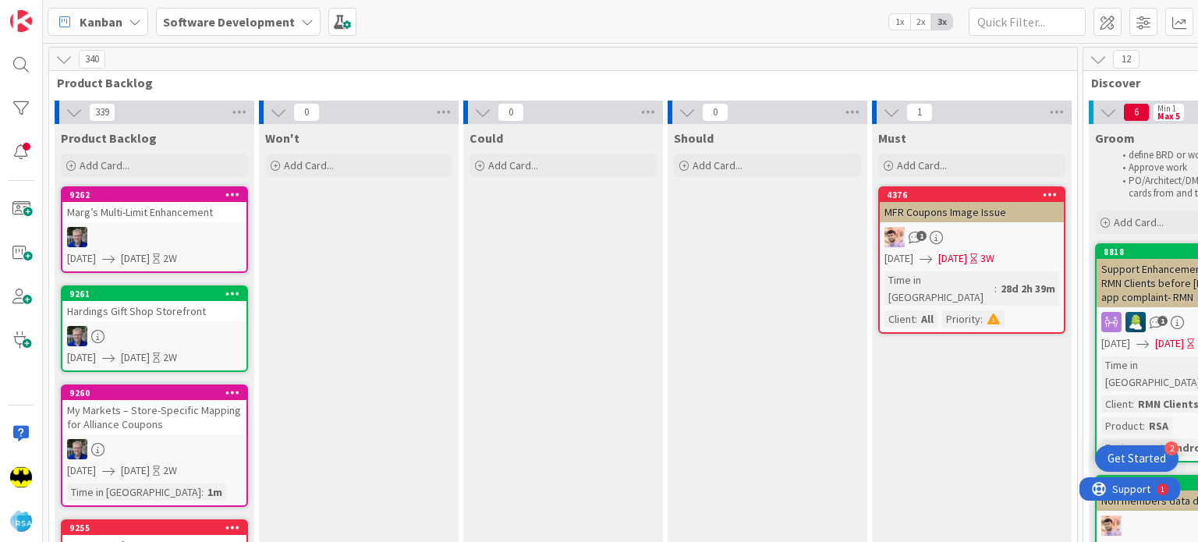
click at [147, 218] on div "Marg’s Multi-Limit Enhancement" at bounding box center [154, 212] width 184 height 20
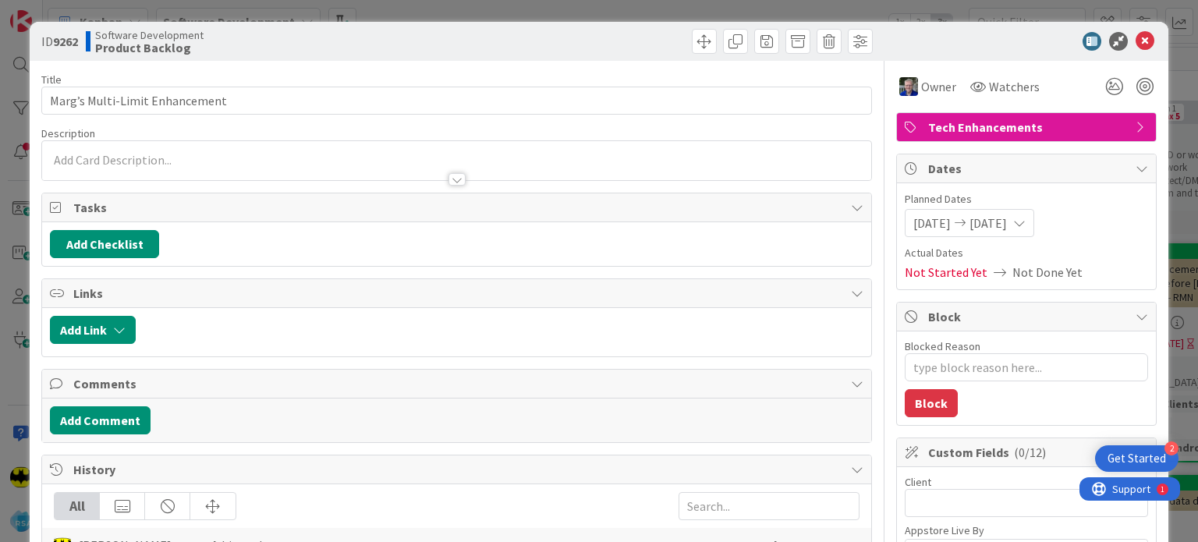
click at [296, 166] on div at bounding box center [456, 172] width 828 height 16
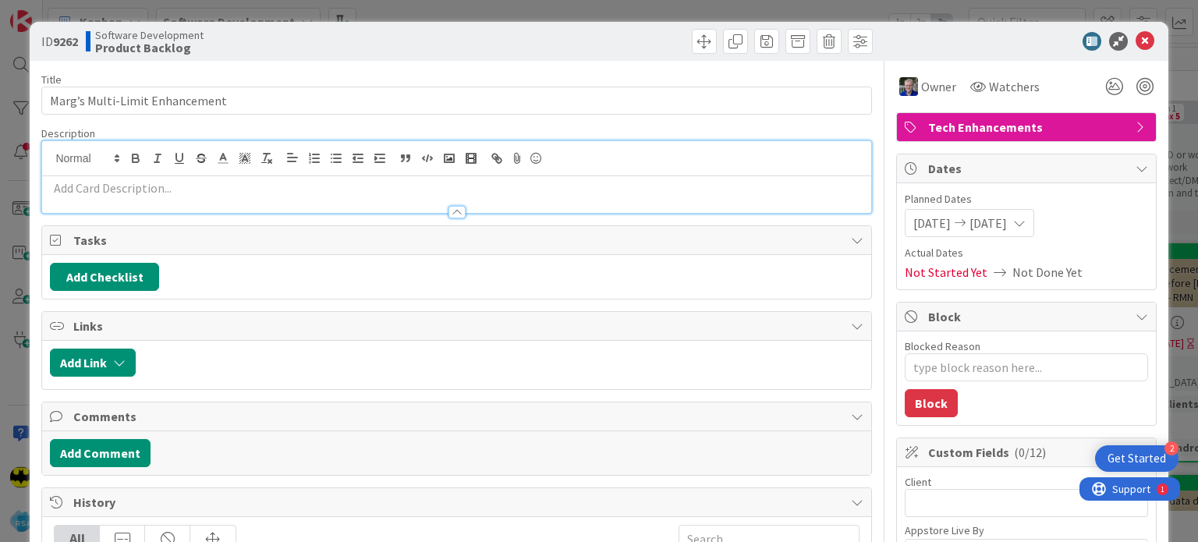
click at [284, 192] on p at bounding box center [456, 188] width 813 height 18
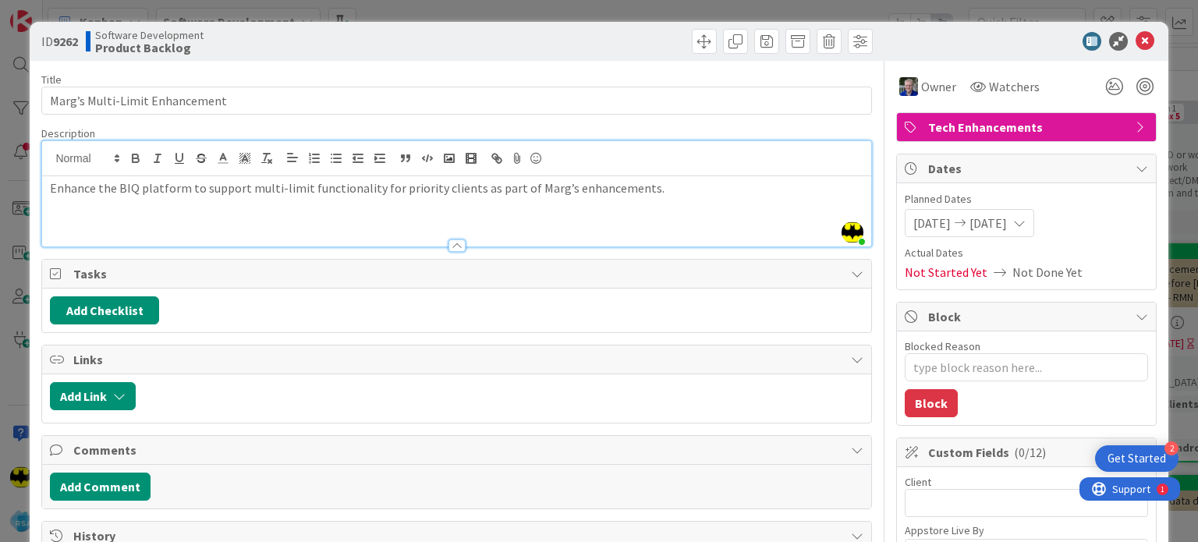
type textarea "x"
click at [1136, 45] on icon at bounding box center [1145, 41] width 19 height 19
